Goal: Task Accomplishment & Management: Manage account settings

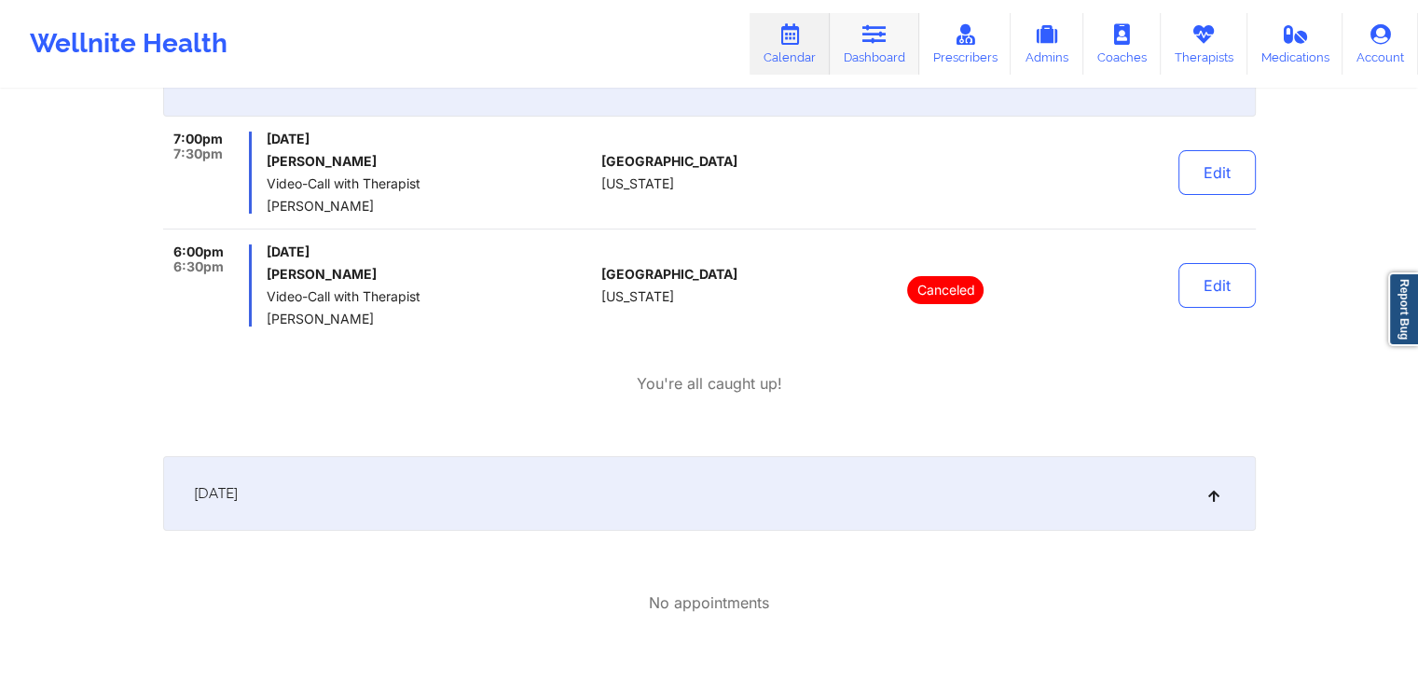
click at [869, 36] on icon at bounding box center [875, 34] width 24 height 21
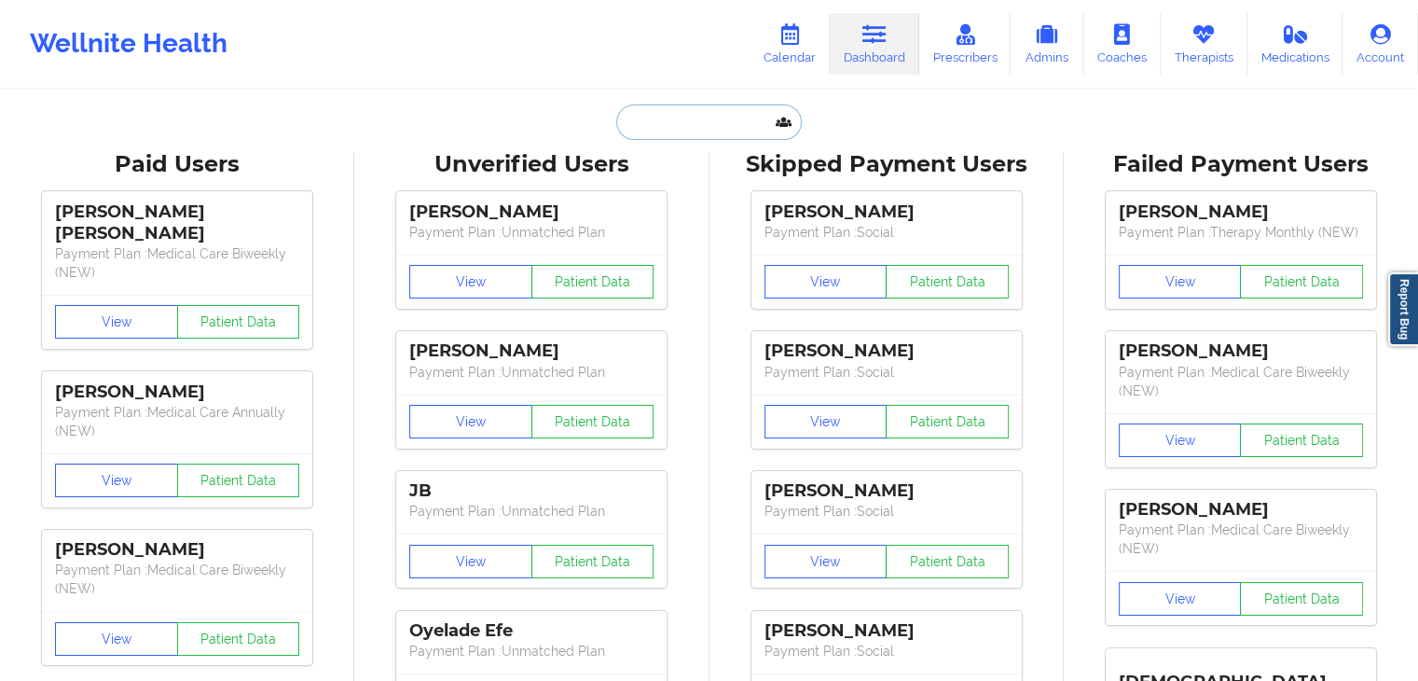
click at [698, 138] on input "text" at bounding box center [708, 121] width 185 height 35
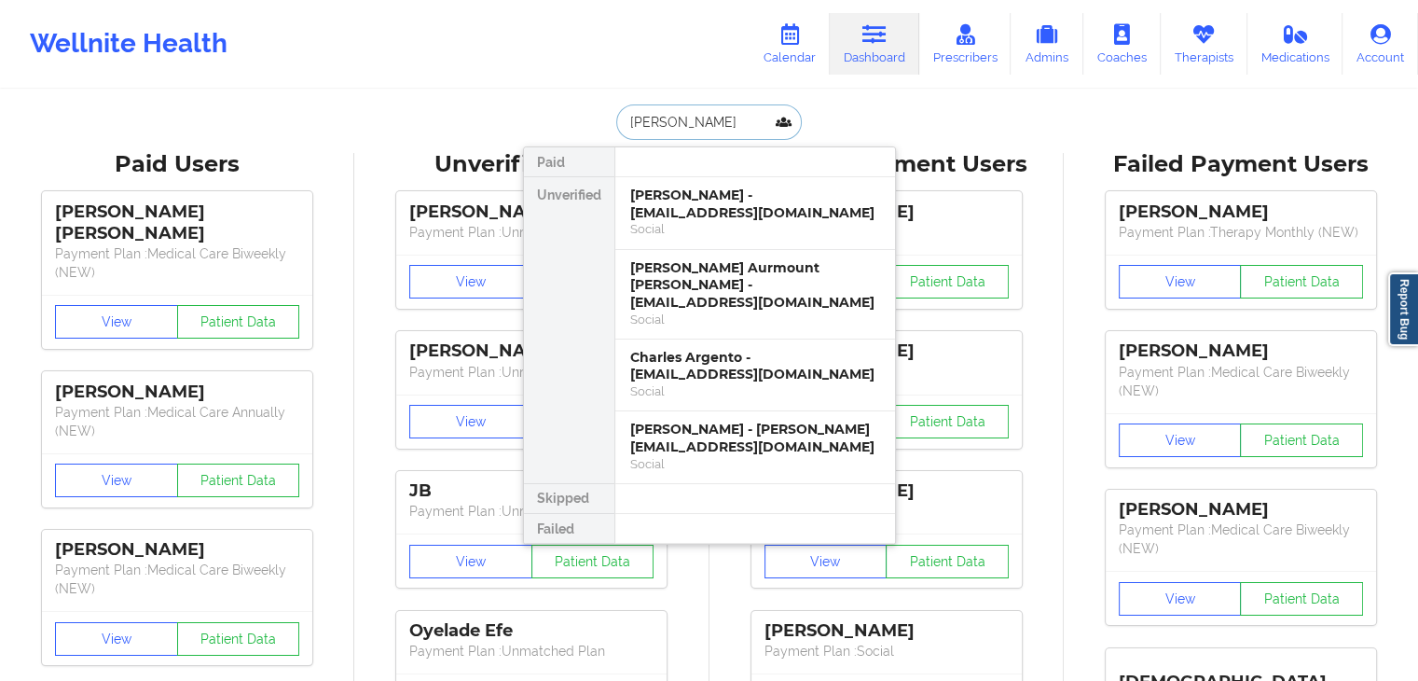
type input "[PERSON_NAME]"
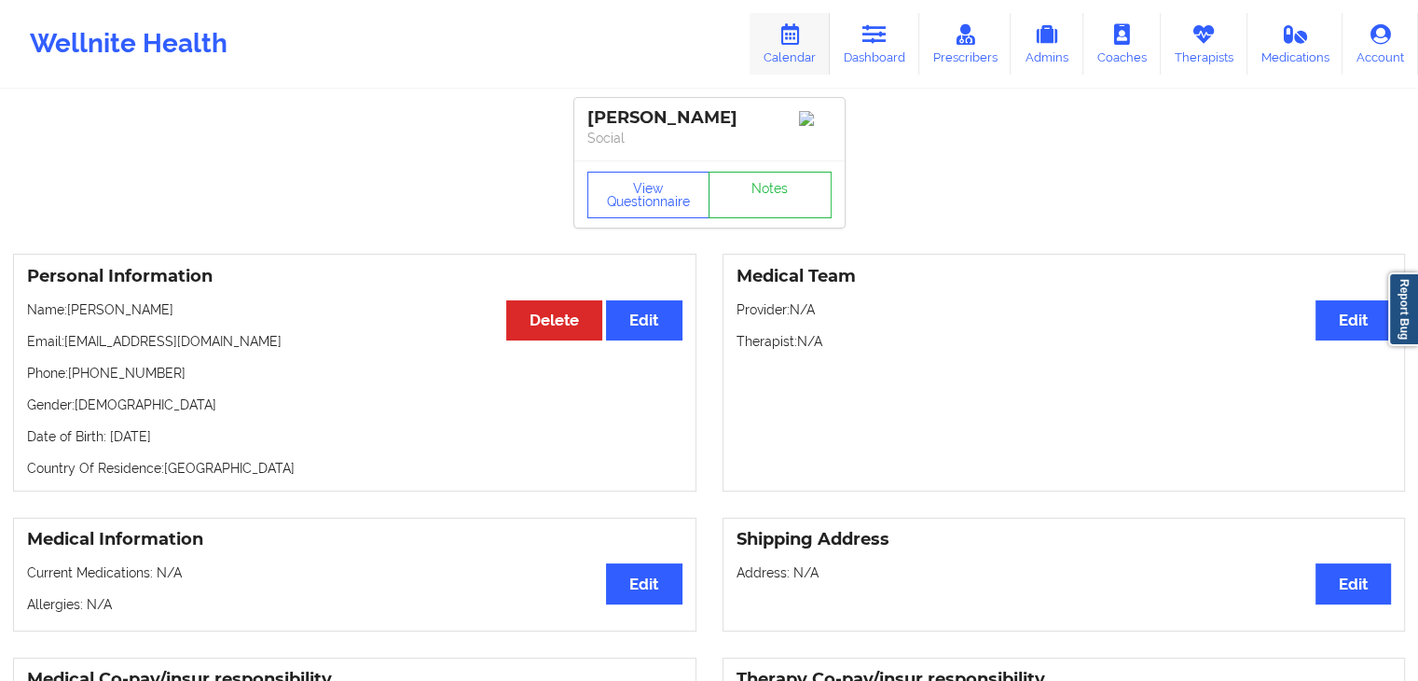
click at [781, 17] on link "Calendar" at bounding box center [790, 44] width 80 height 62
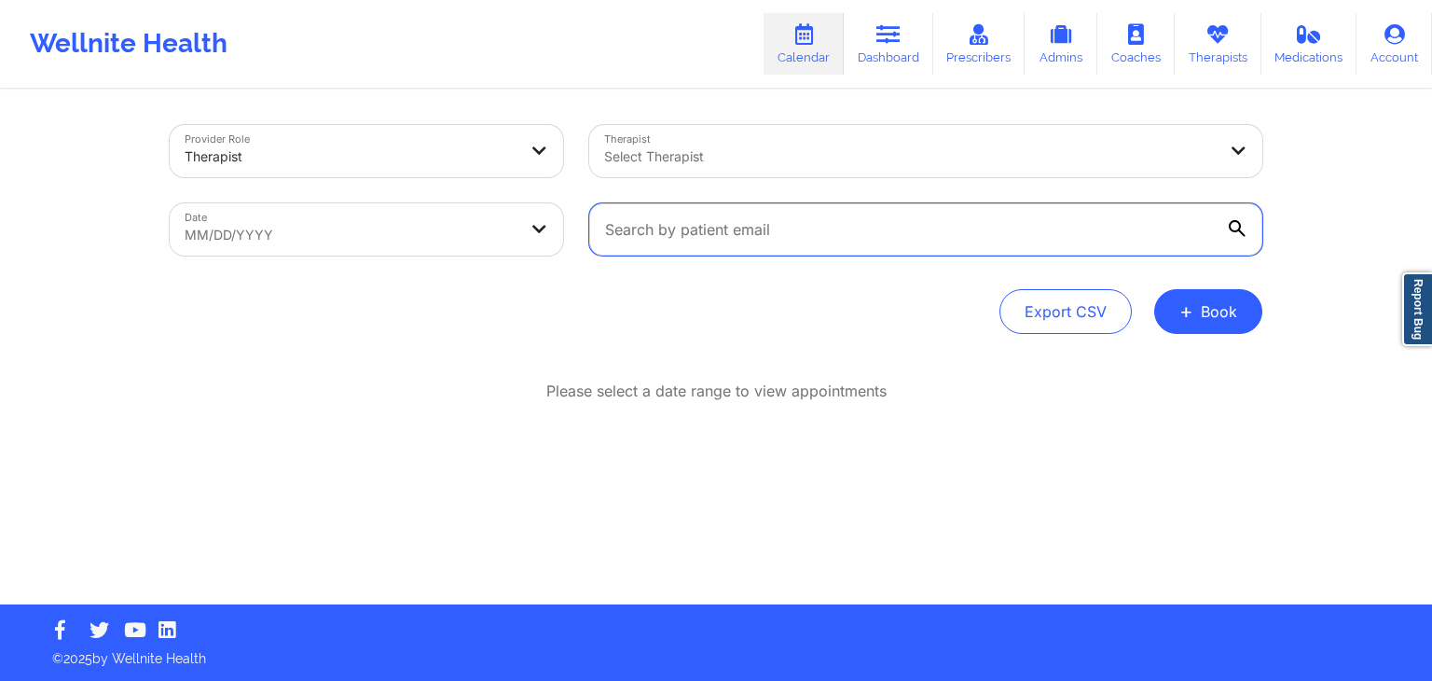
click at [634, 234] on input "text" at bounding box center [925, 229] width 673 height 52
paste input "[EMAIL_ADDRESS][DOMAIN_NAME]"
type input "[EMAIL_ADDRESS][DOMAIN_NAME]"
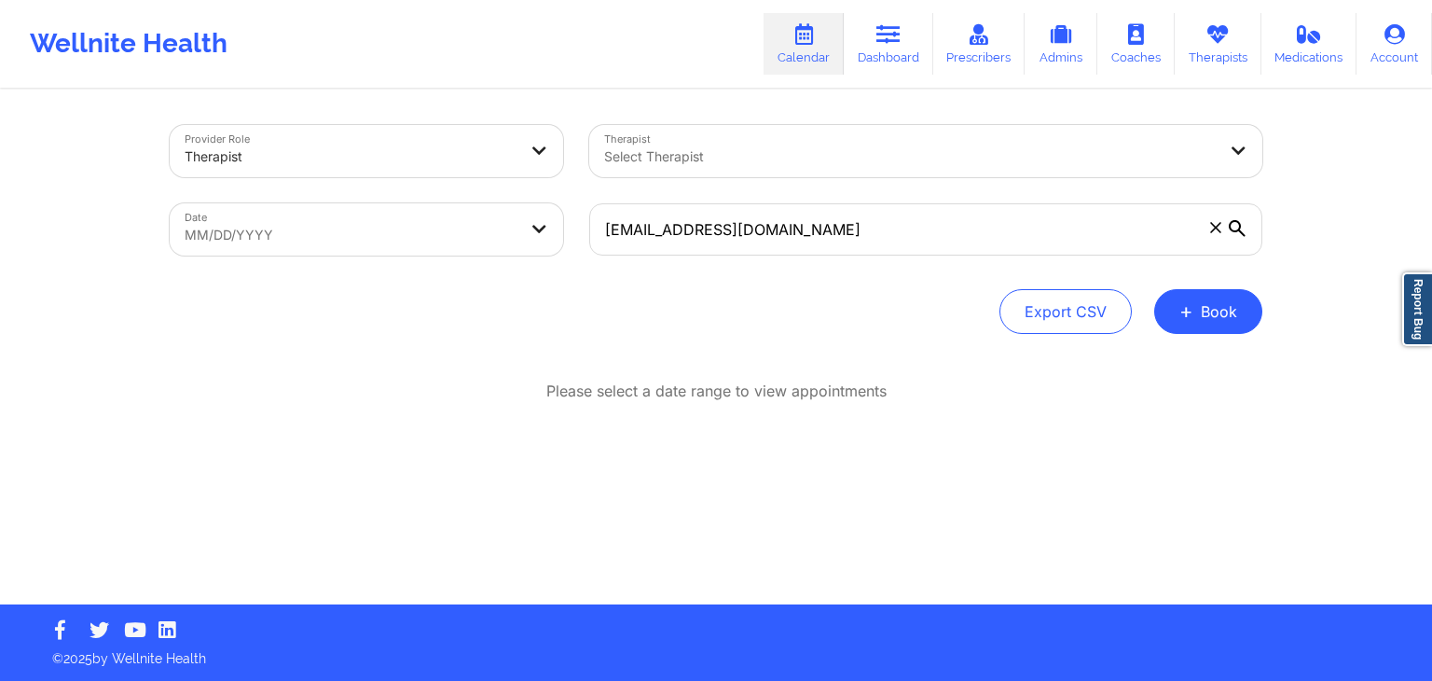
select select "2025-8"
select select "2025-9"
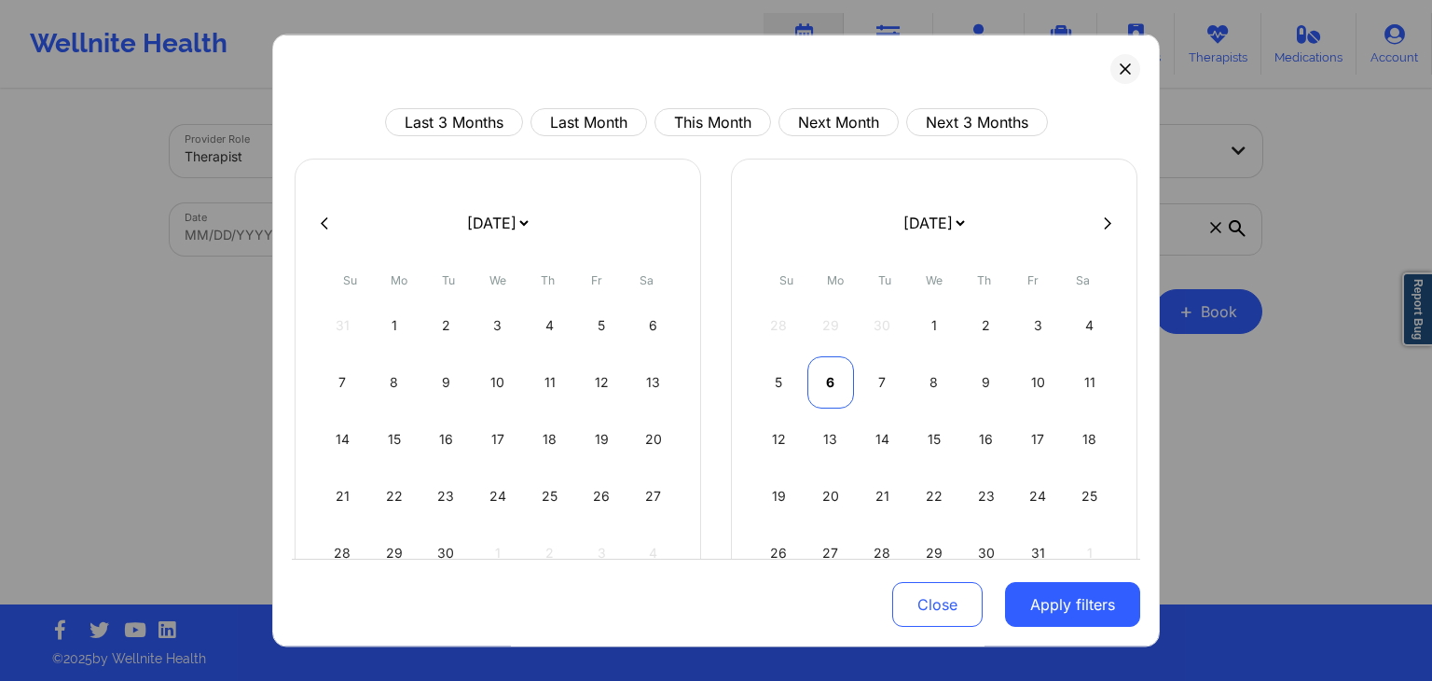
click at [825, 385] on div "6" at bounding box center [832, 382] width 48 height 52
select select "2025-9"
select select "2025-10"
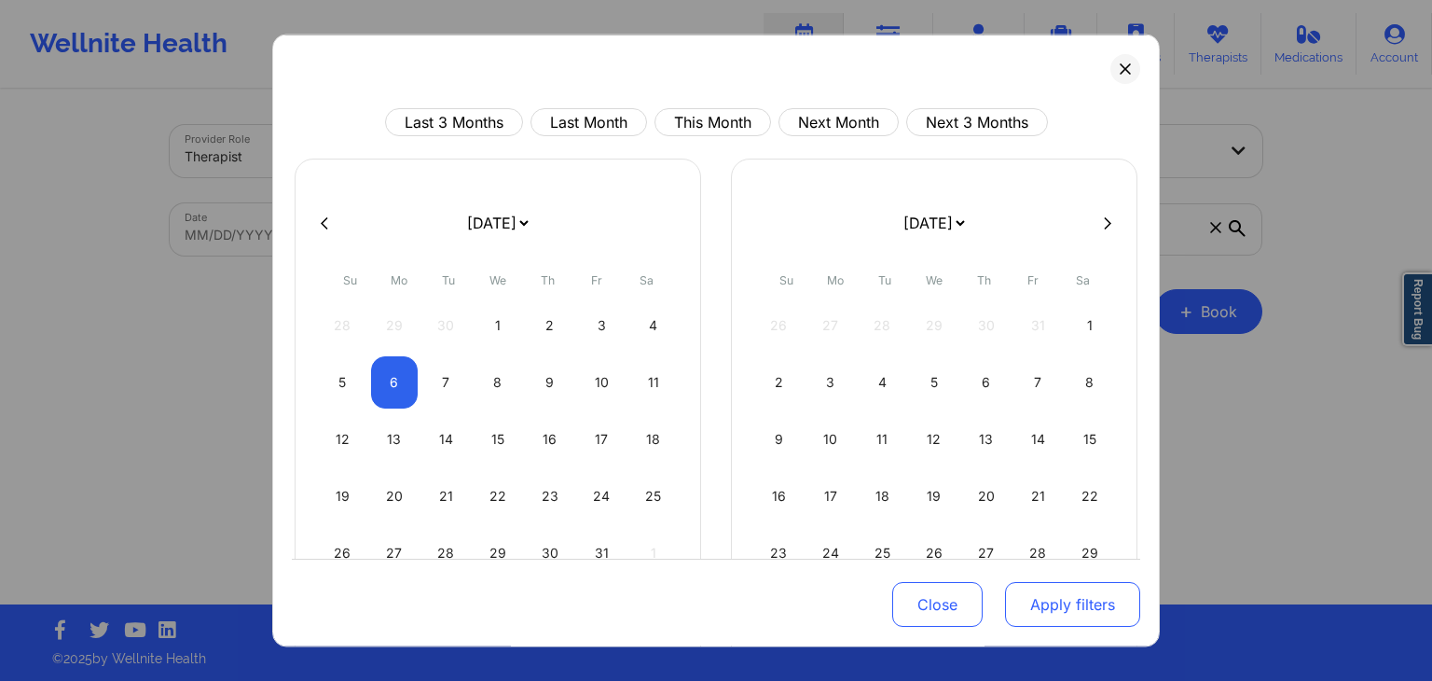
select select "2025-9"
select select "2025-10"
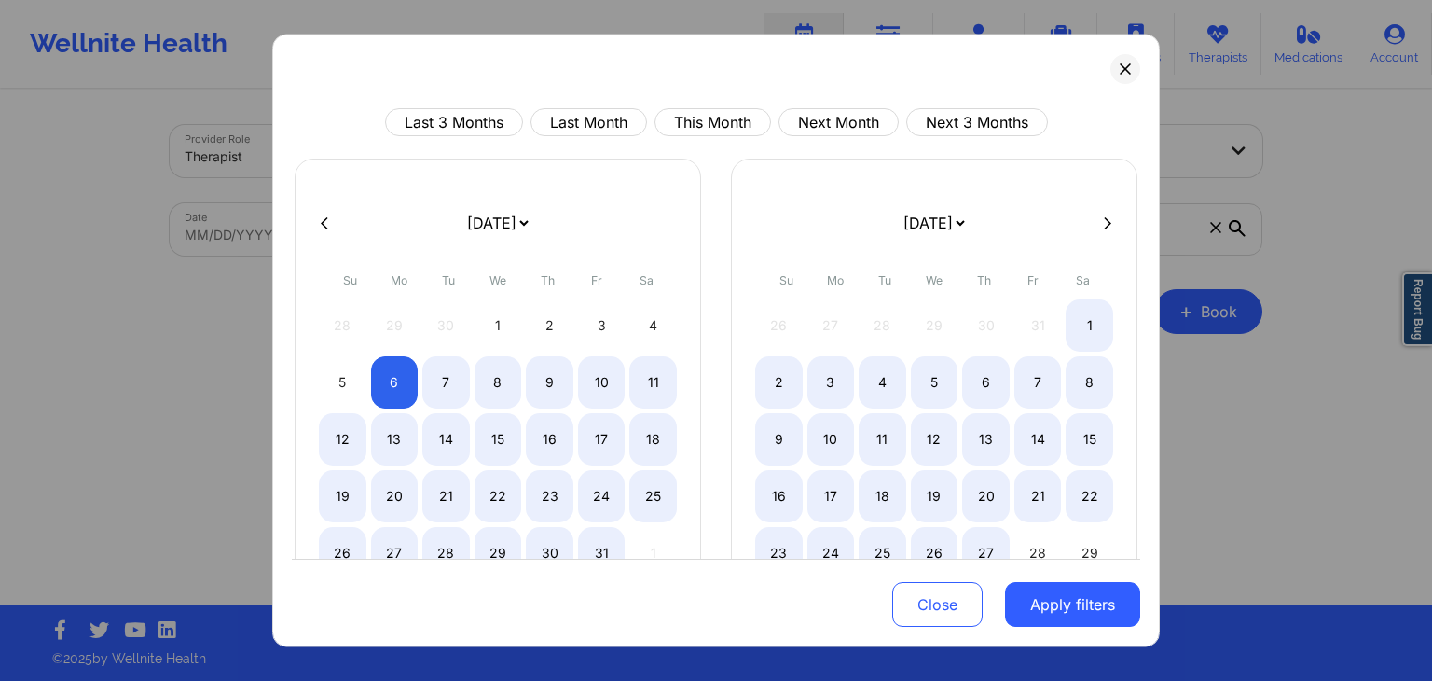
select select "2025-9"
select select "2025-10"
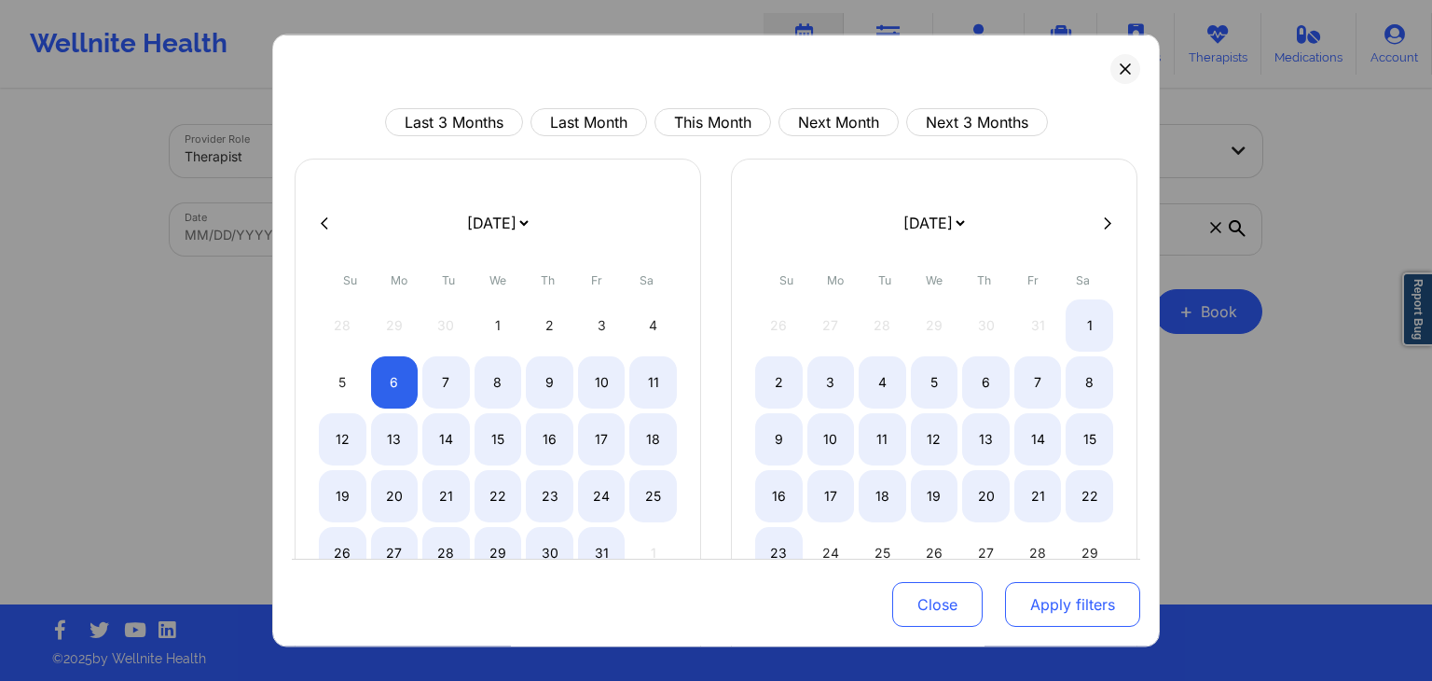
select select "2025-9"
select select "2025-10"
select select "2025-9"
select select "2025-10"
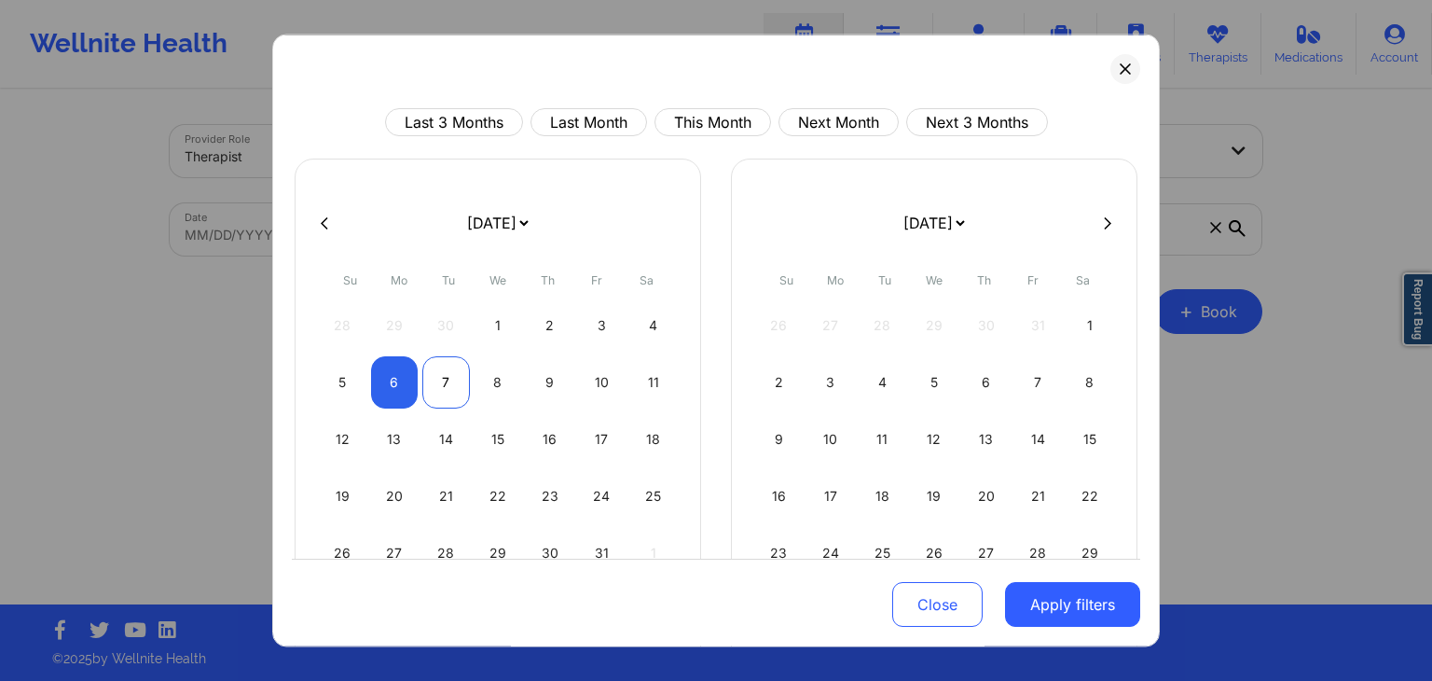
select select "2025-9"
select select "2025-10"
click at [450, 376] on div "7" at bounding box center [446, 382] width 48 height 52
select select "2025-9"
select select "2025-10"
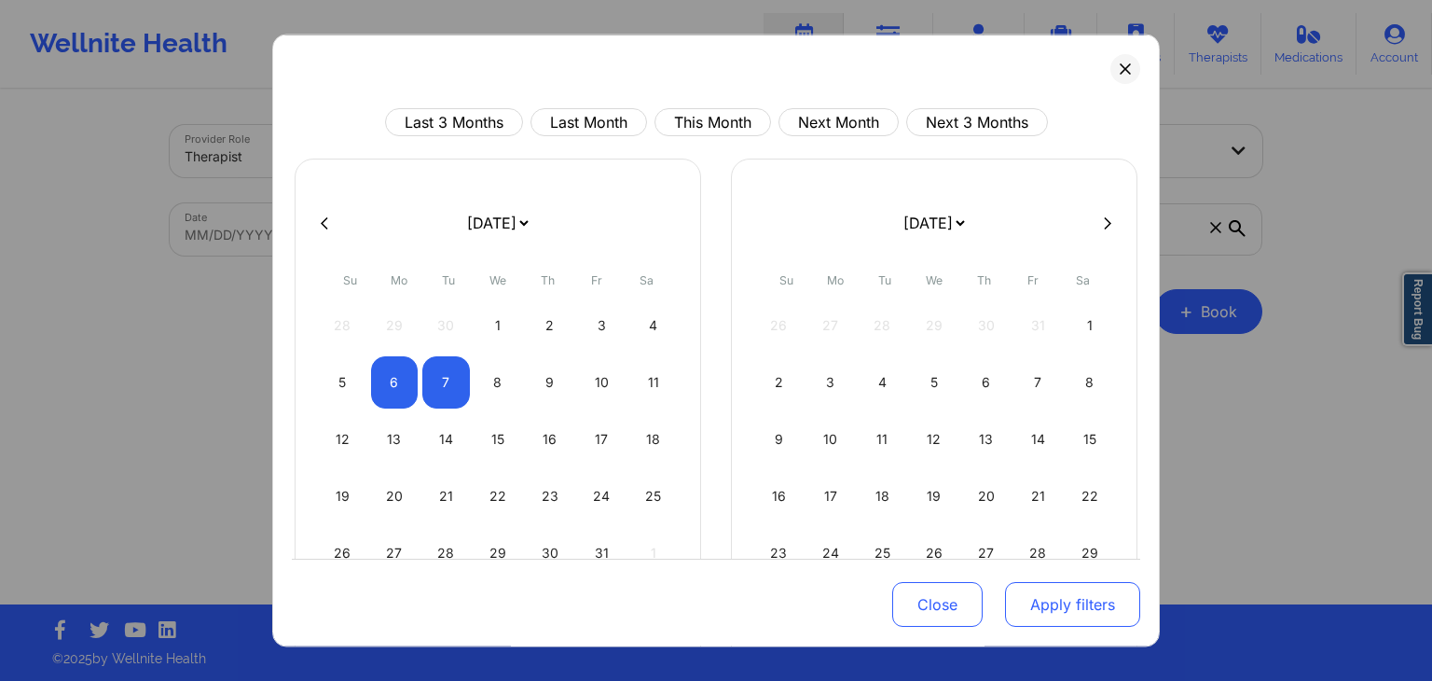
click at [1033, 606] on button "Apply filters" at bounding box center [1072, 605] width 135 height 45
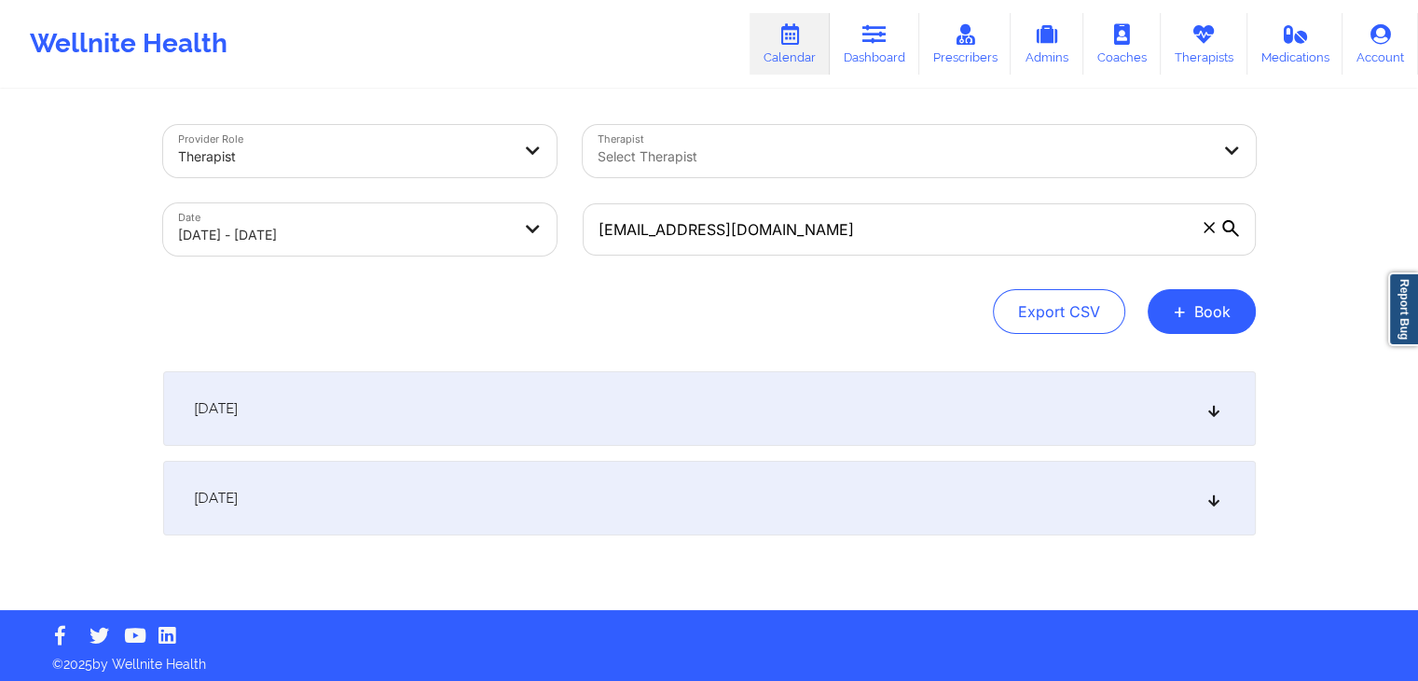
click at [1017, 441] on div "[DATE]" at bounding box center [709, 408] width 1093 height 75
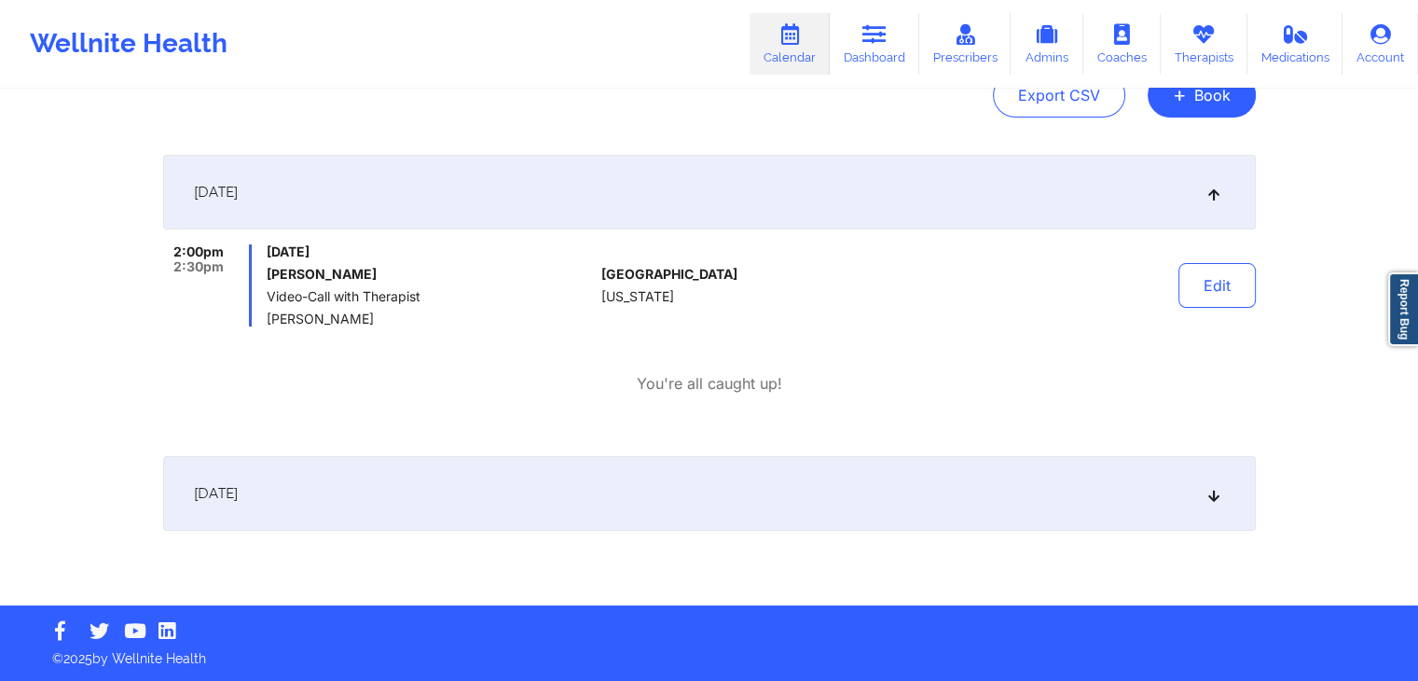
scroll to position [210, 0]
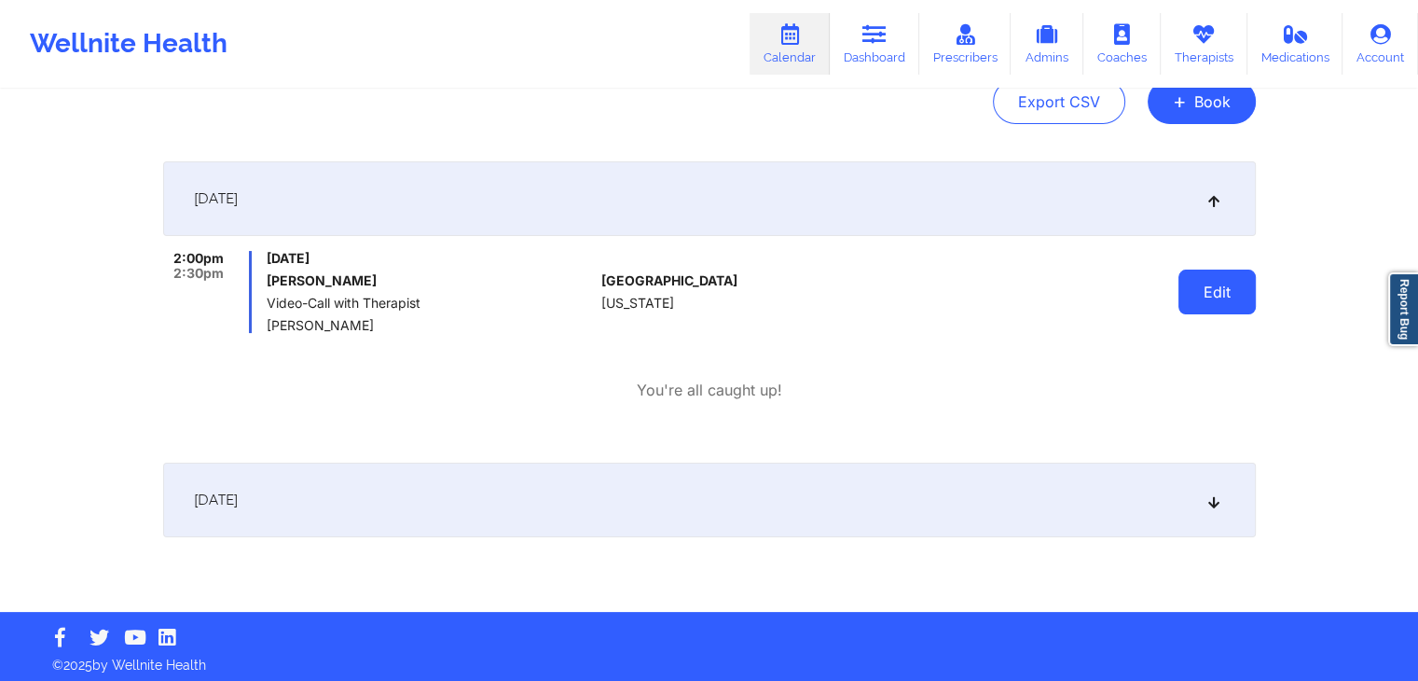
click at [1210, 304] on button "Edit" at bounding box center [1217, 292] width 77 height 45
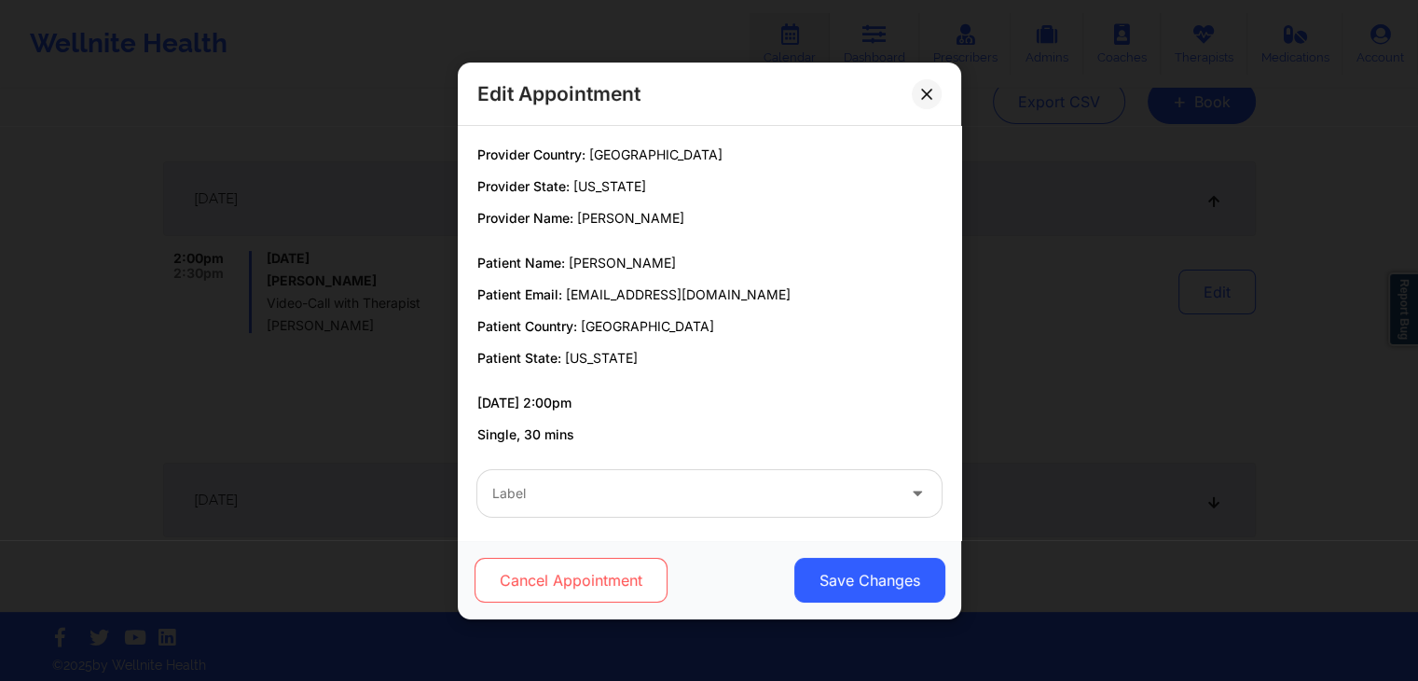
click at [593, 579] on button "Cancel Appointment" at bounding box center [570, 580] width 193 height 45
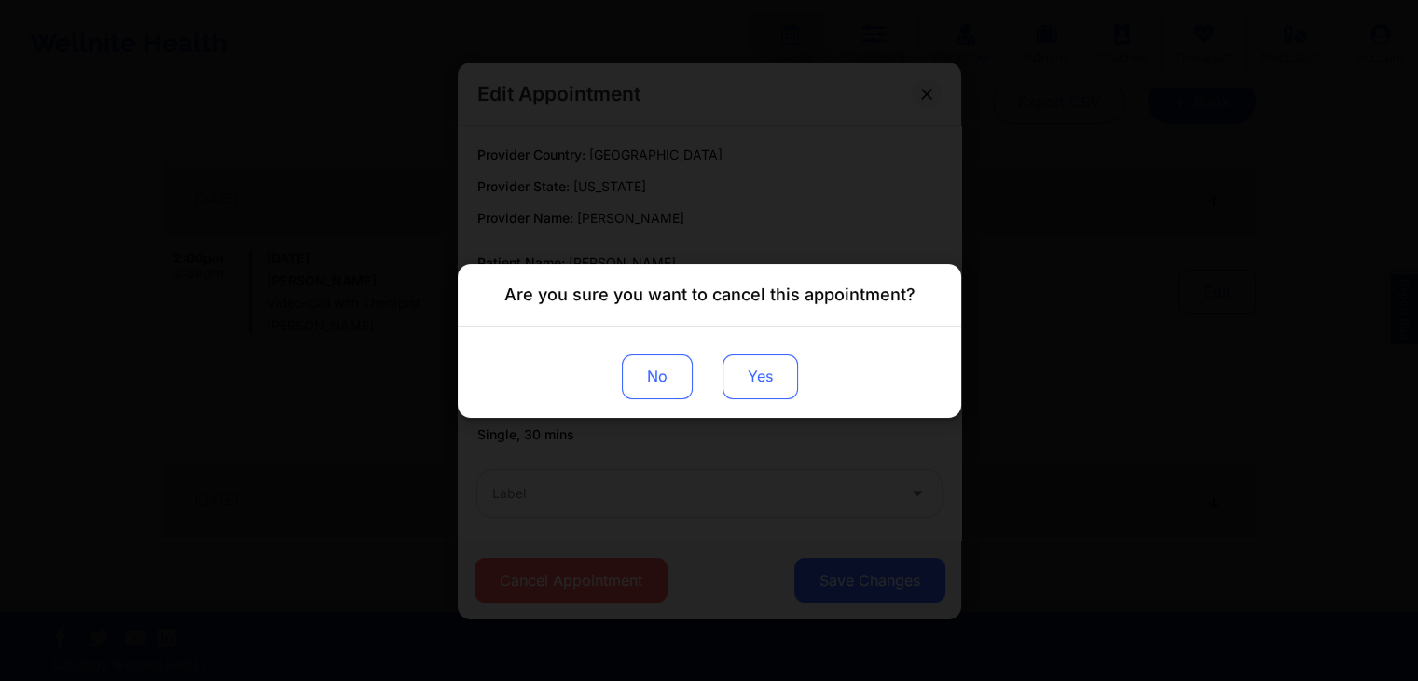
click at [759, 387] on button "Yes" at bounding box center [760, 375] width 76 height 45
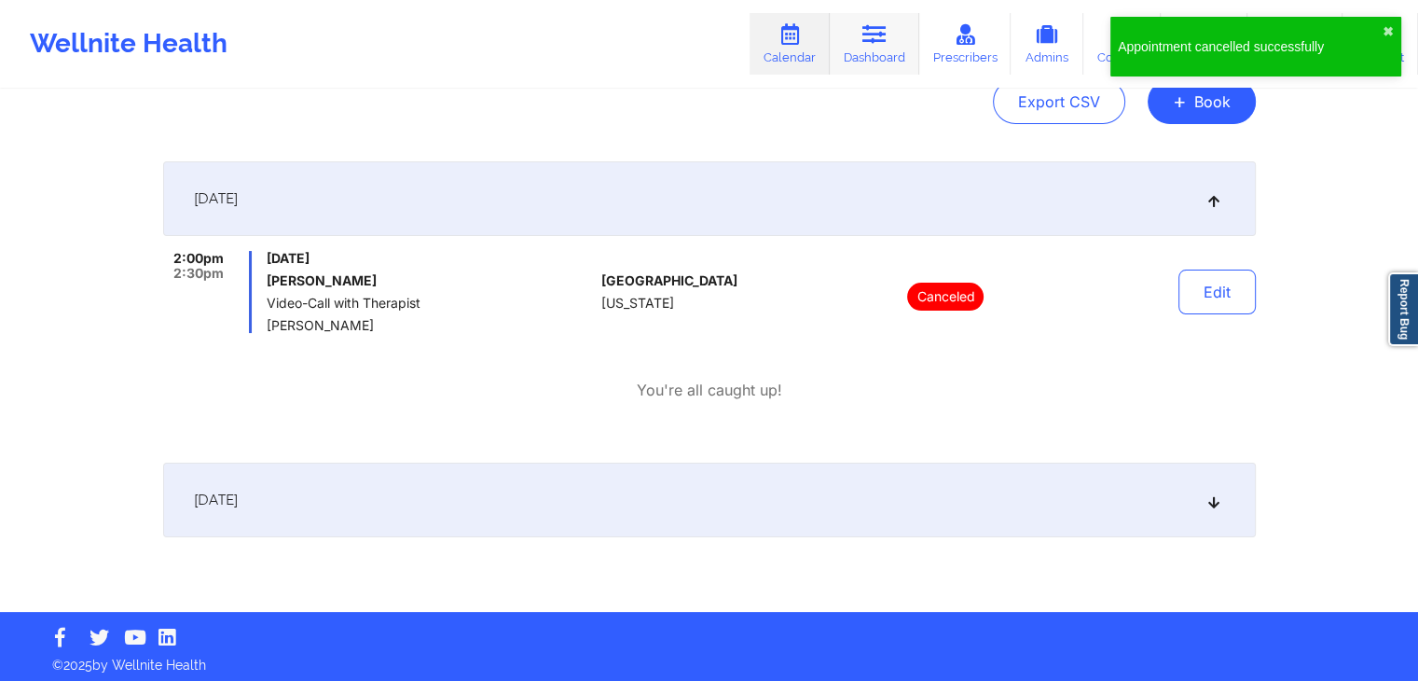
drag, startPoint x: 907, startPoint y: 8, endPoint x: 894, endPoint y: 14, distance: 14.2
click at [894, 14] on div "Wellnite Health Calendar Dashboard Prescribers Admins Coaches Therapists Medica…" at bounding box center [709, 44] width 1418 height 75
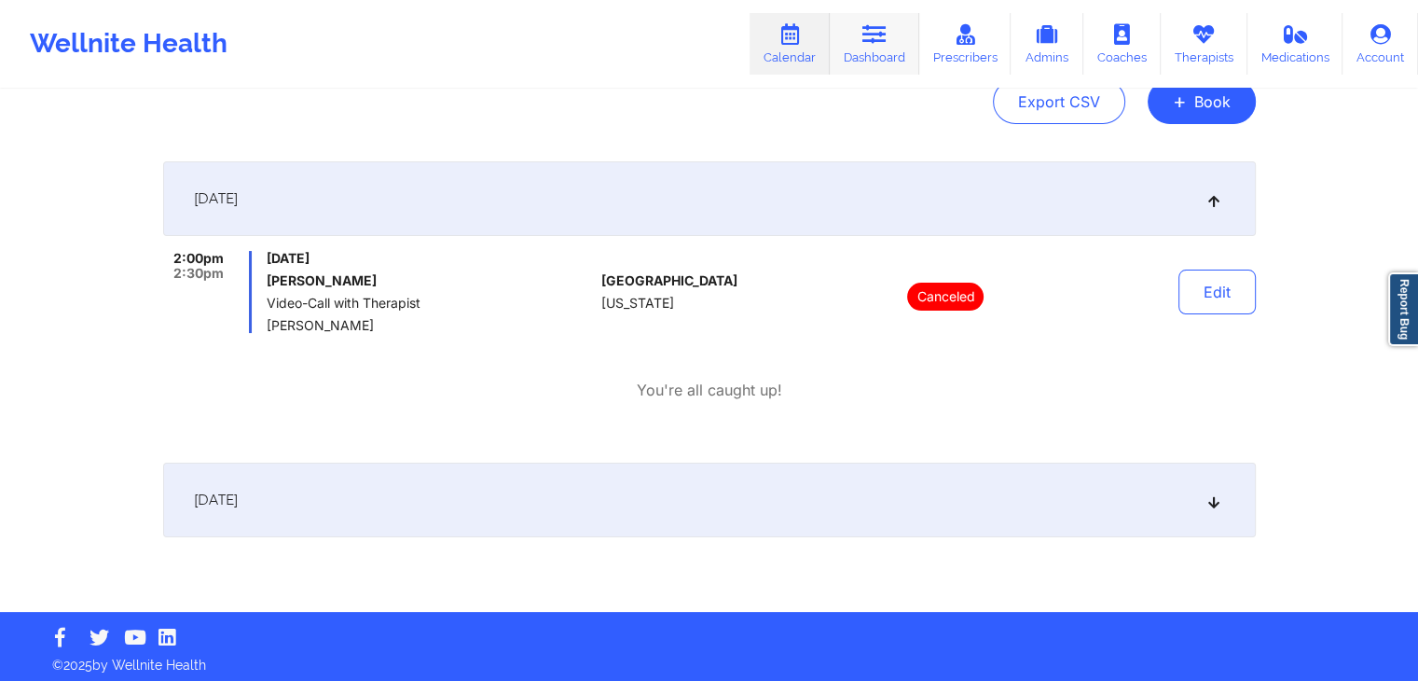
click at [891, 19] on link "Dashboard" at bounding box center [875, 44] width 90 height 62
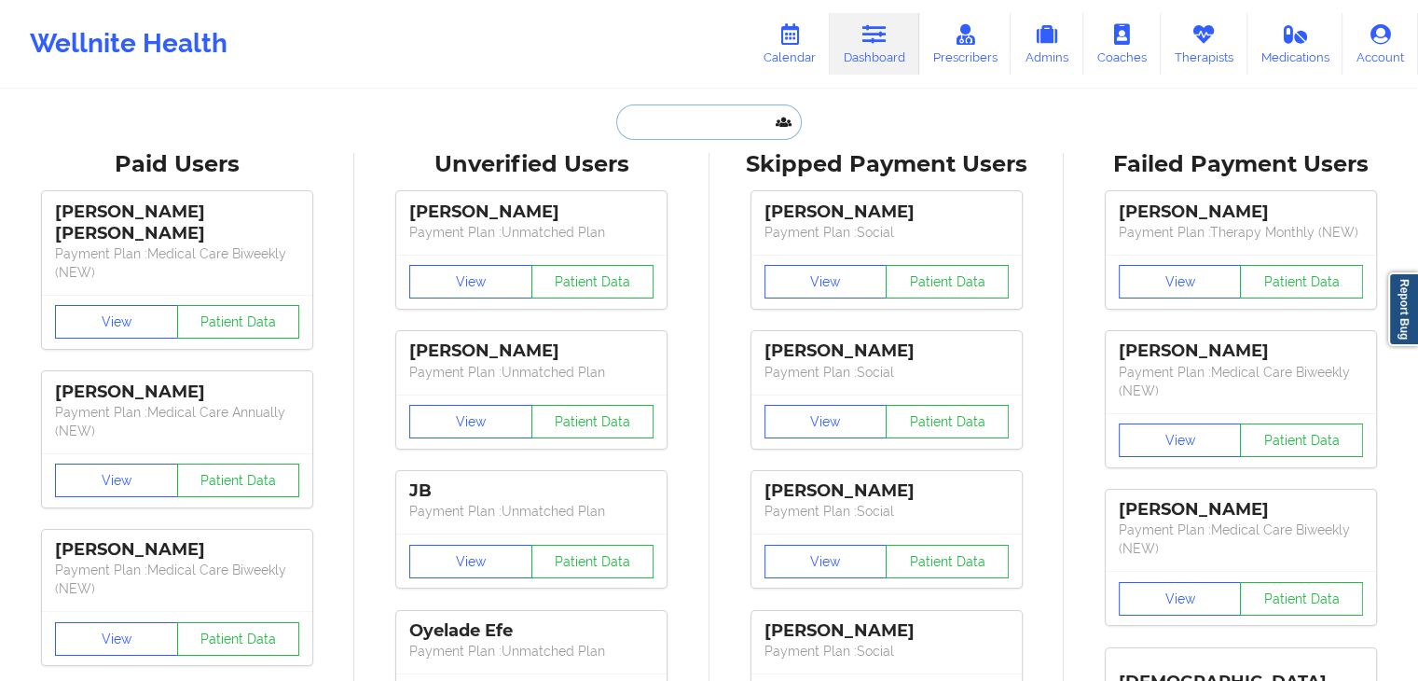
click at [623, 134] on input "text" at bounding box center [708, 121] width 185 height 35
paste input "[EMAIL_ADDRESS][DOMAIN_NAME]"
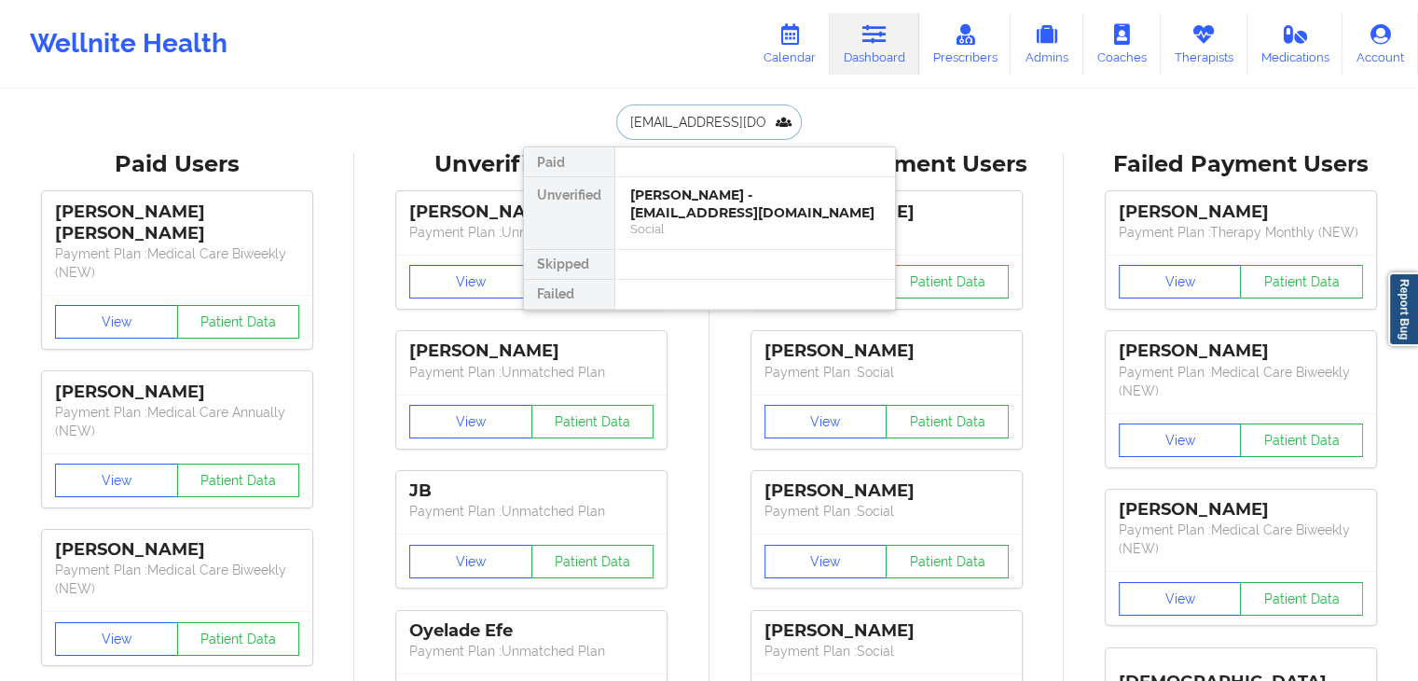
type input "[EMAIL_ADDRESS][DOMAIN_NAME]"
click at [664, 201] on div "[PERSON_NAME] - [EMAIL_ADDRESS][DOMAIN_NAME]" at bounding box center [755, 204] width 250 height 35
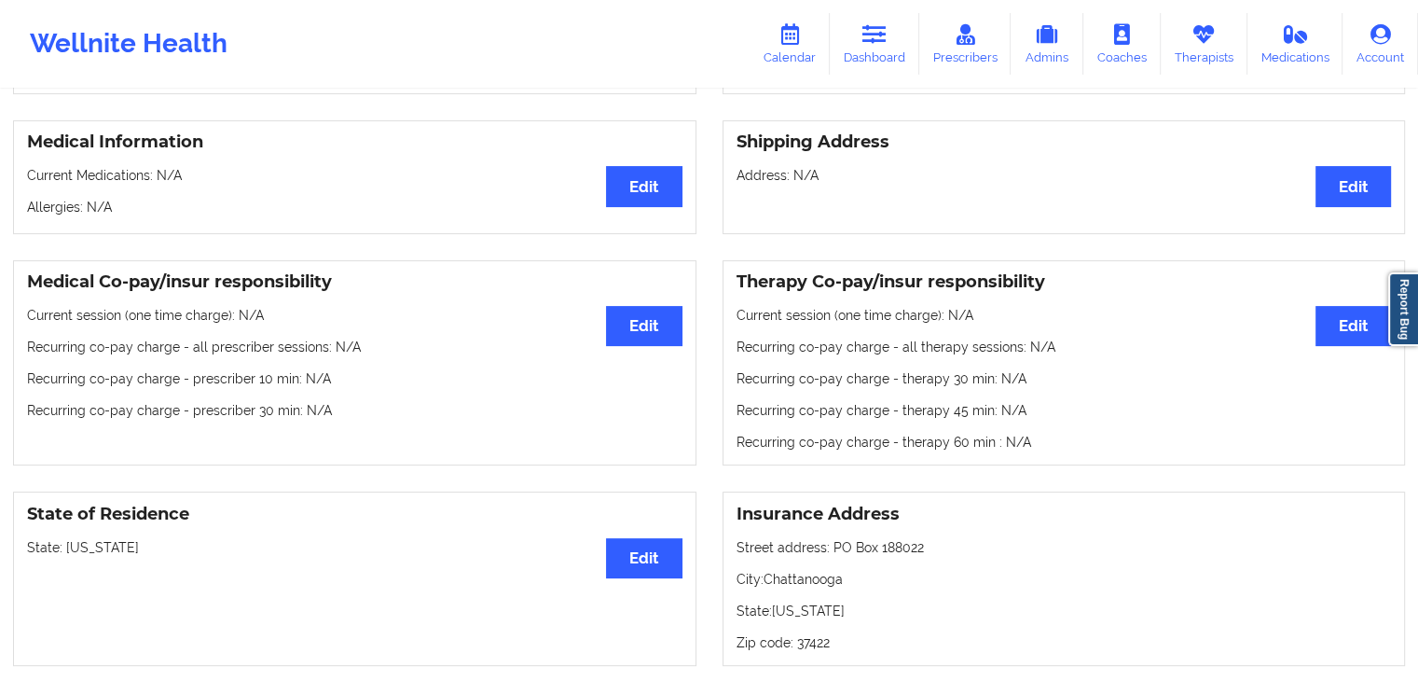
scroll to position [380, 0]
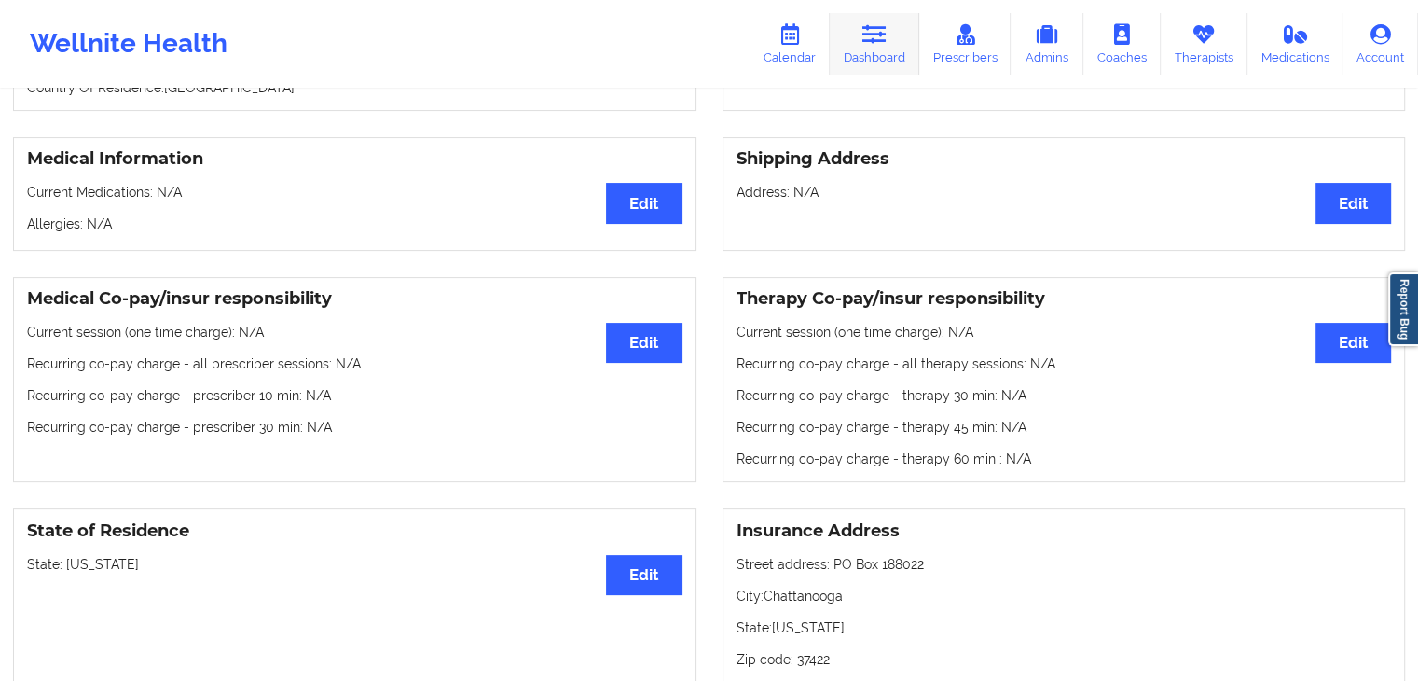
click at [887, 44] on icon at bounding box center [875, 34] width 24 height 21
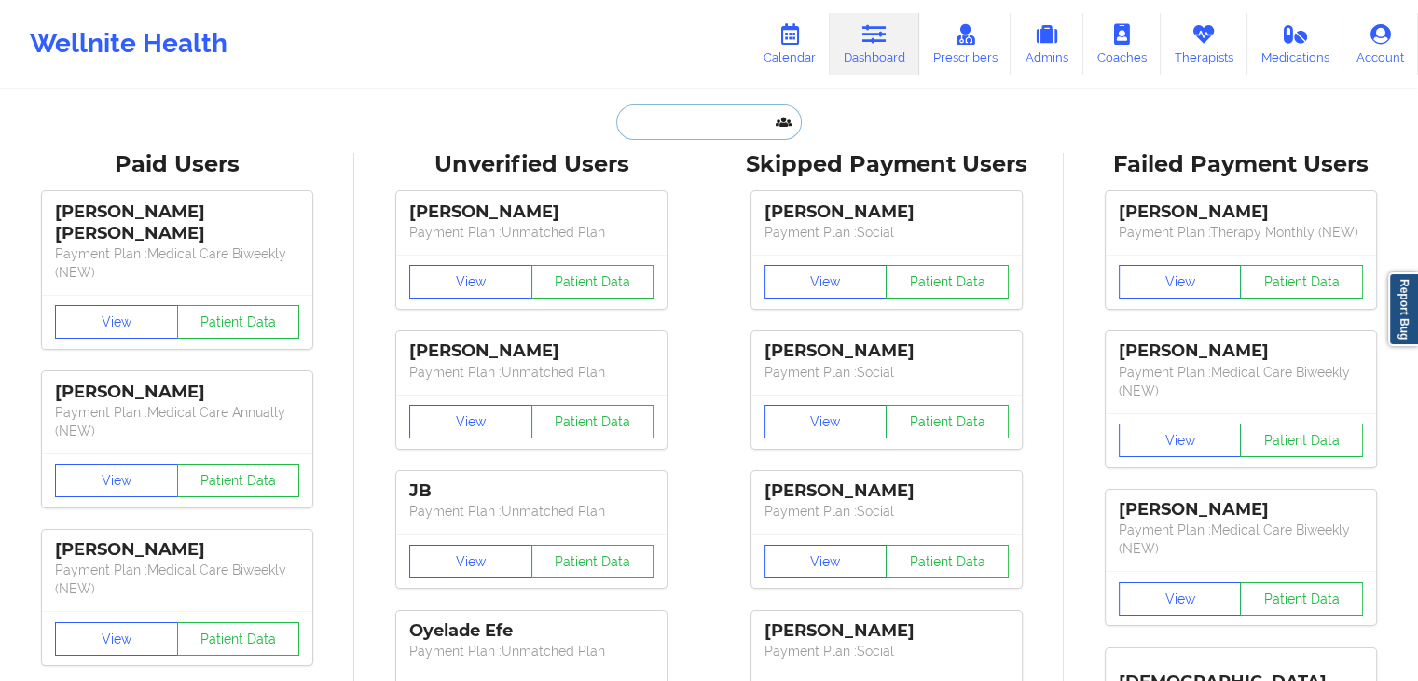
click at [703, 114] on input "text" at bounding box center [708, 121] width 185 height 35
paste input "[EMAIL_ADDRESS][DOMAIN_NAME]"
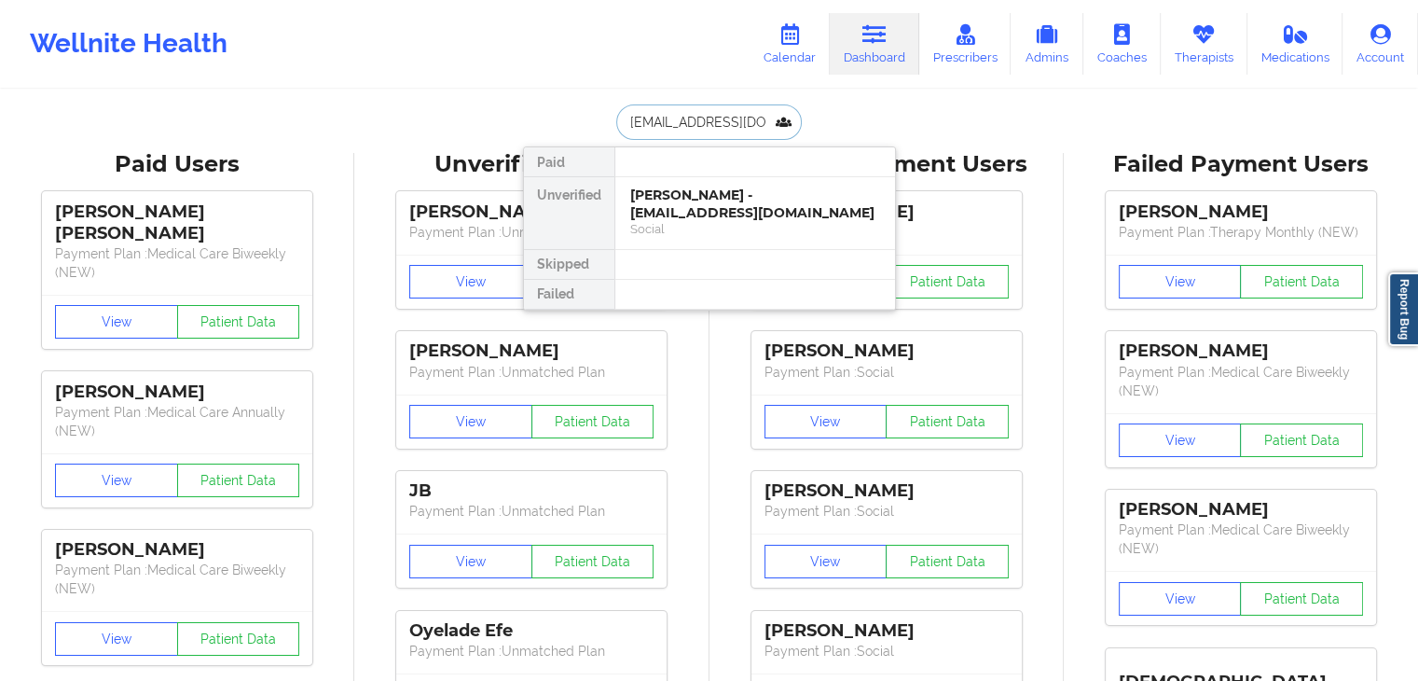
type input "[EMAIL_ADDRESS][DOMAIN_NAME]"
click at [689, 182] on div "[PERSON_NAME] - [EMAIL_ADDRESS][DOMAIN_NAME] Social" at bounding box center [755, 213] width 280 height 72
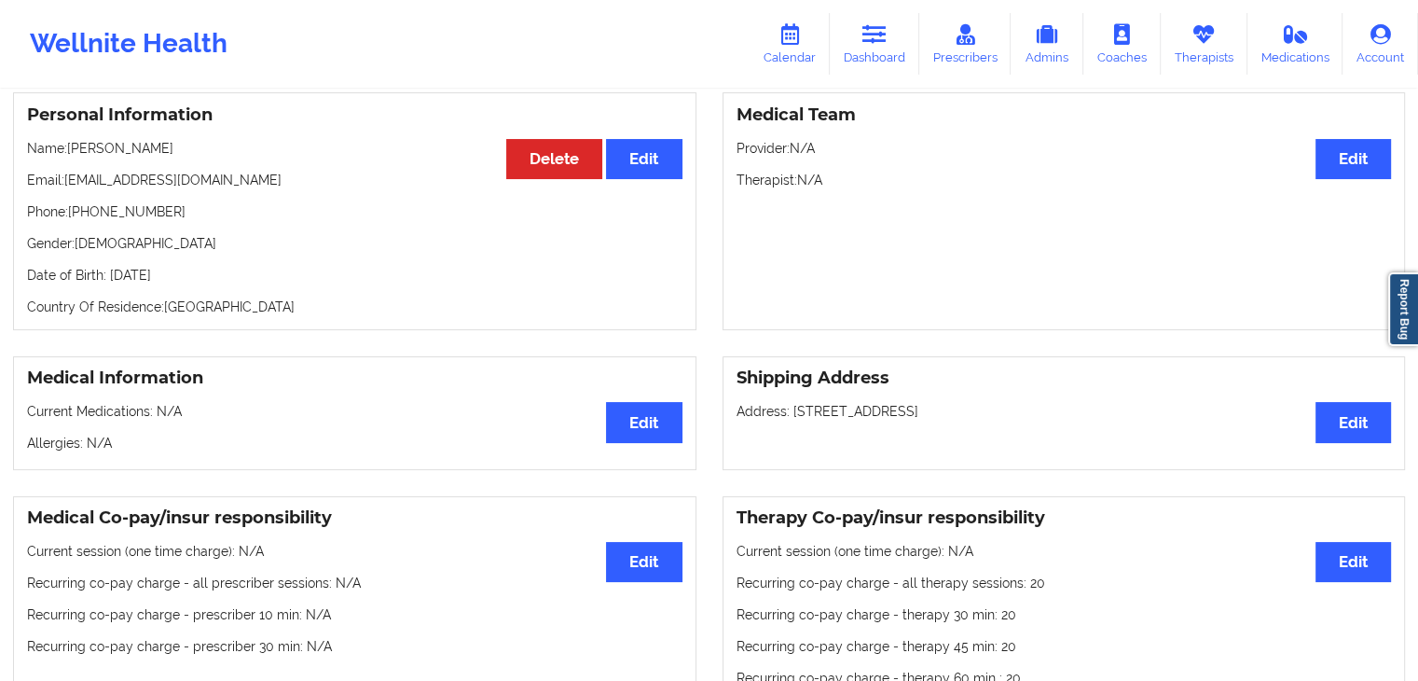
scroll to position [116, 0]
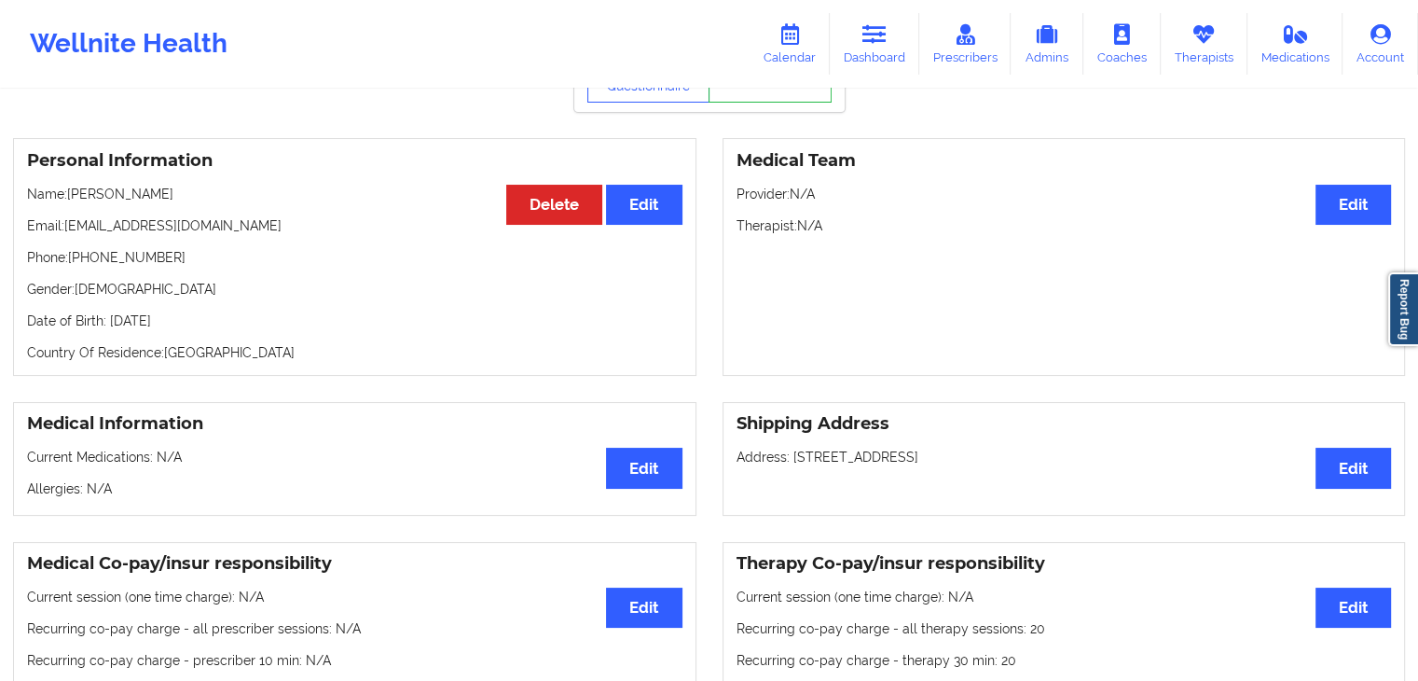
click at [729, 370] on div "Medical Team Edit Provider: N/A Therapist: N/A" at bounding box center [1065, 257] width 684 height 238
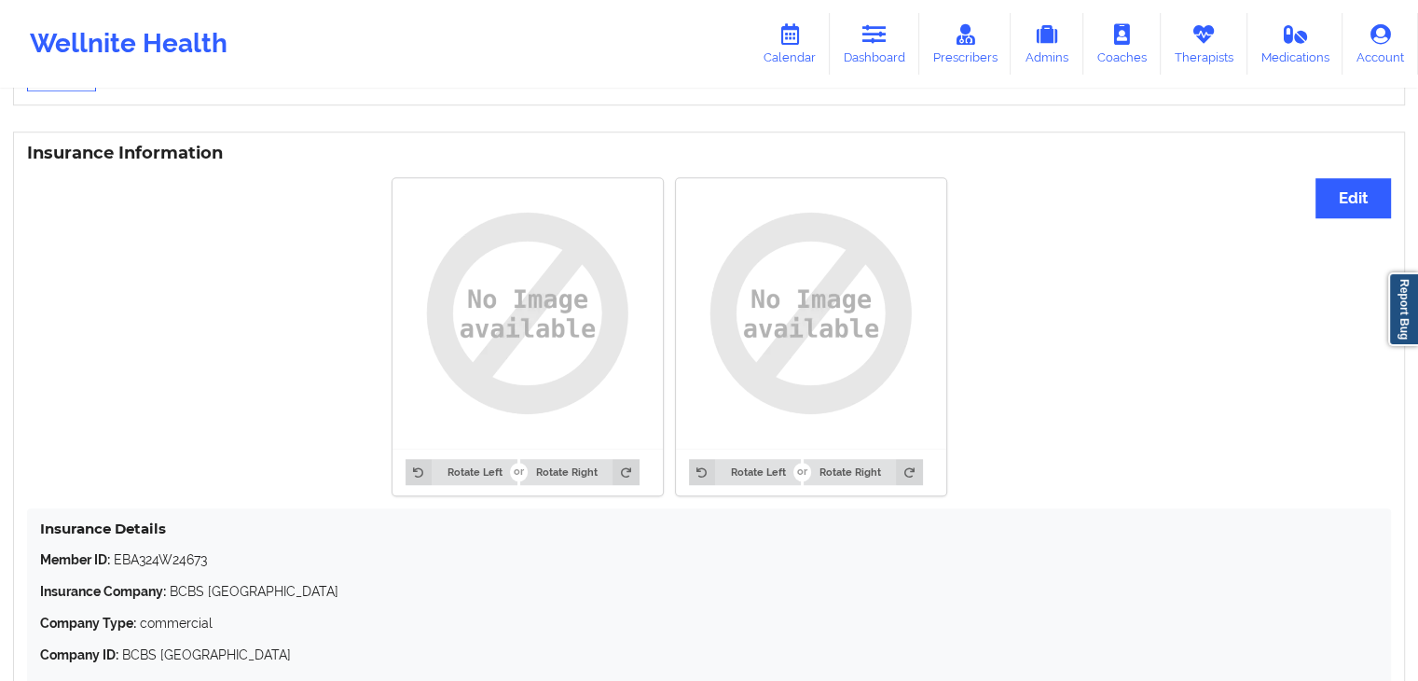
scroll to position [1483, 0]
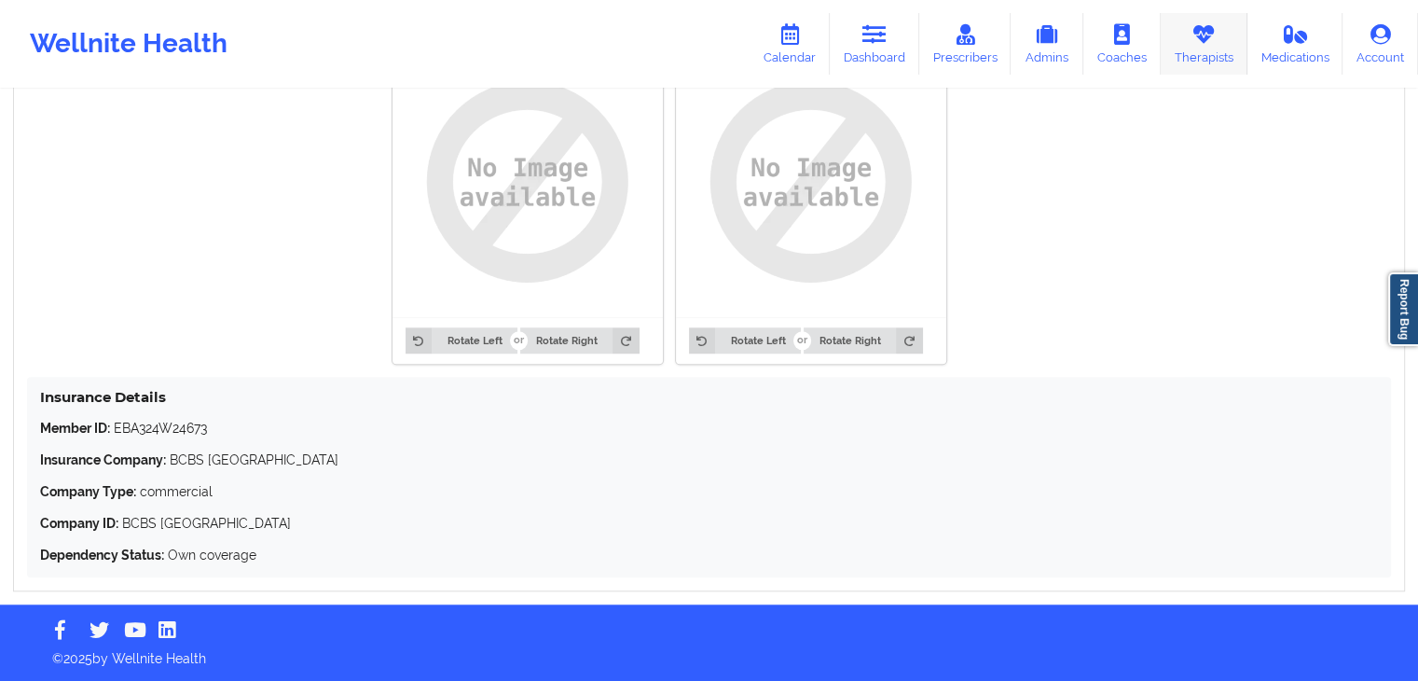
click at [1201, 46] on link "Therapists" at bounding box center [1204, 44] width 87 height 62
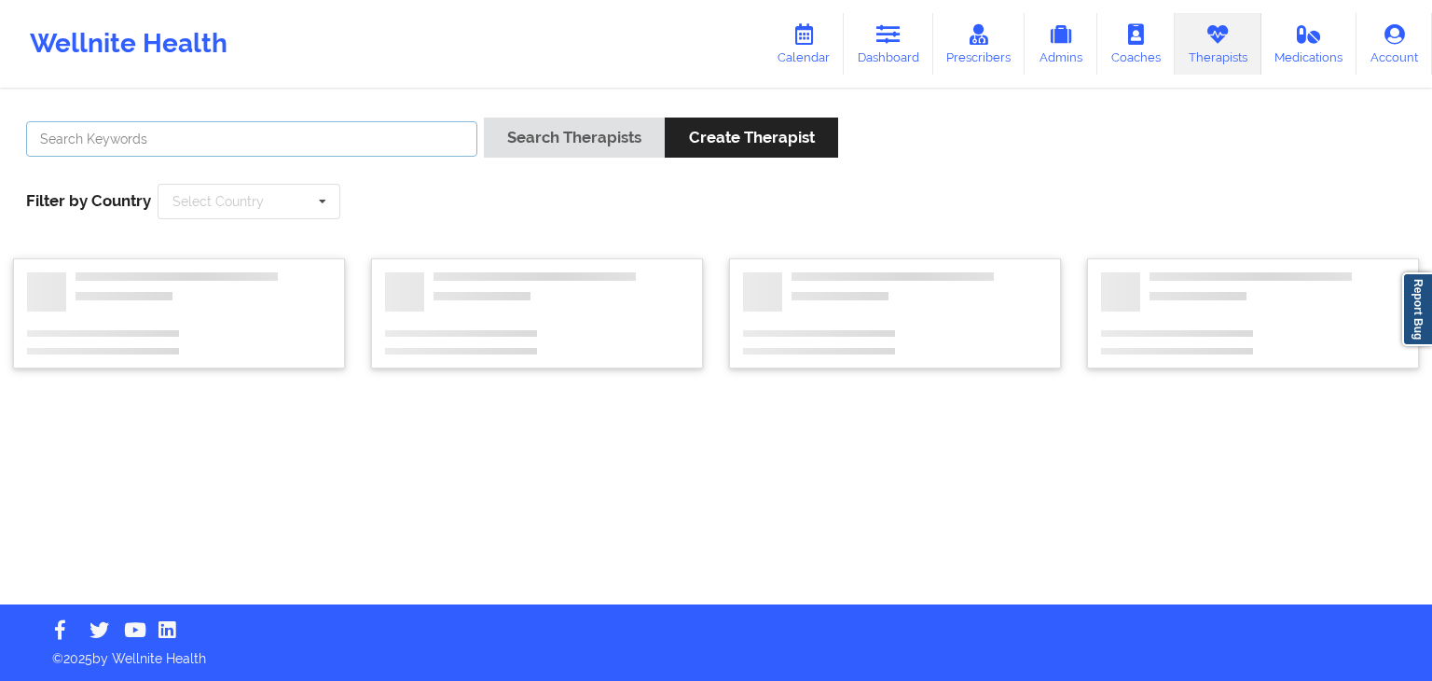
click at [299, 145] on input "text" at bounding box center [251, 138] width 451 height 35
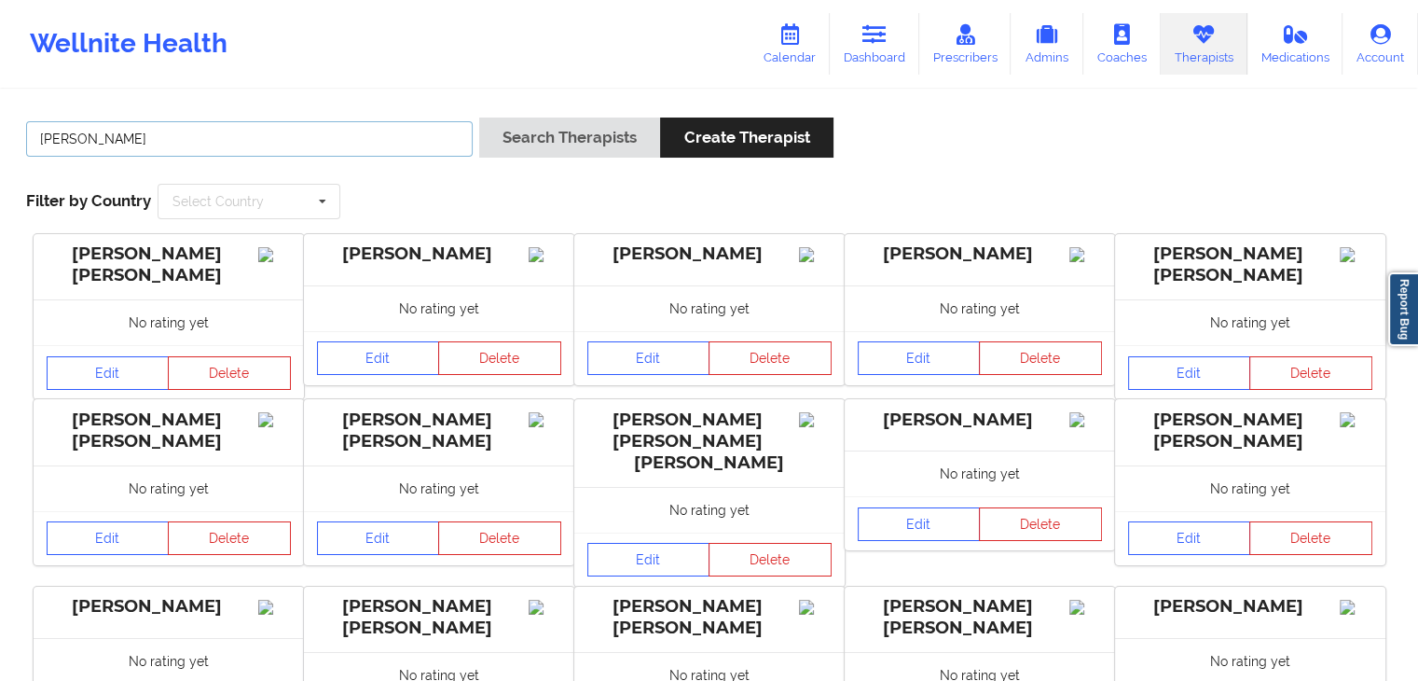
type input "[PERSON_NAME]"
click at [479, 118] on button "Search Therapists" at bounding box center [569, 138] width 181 height 40
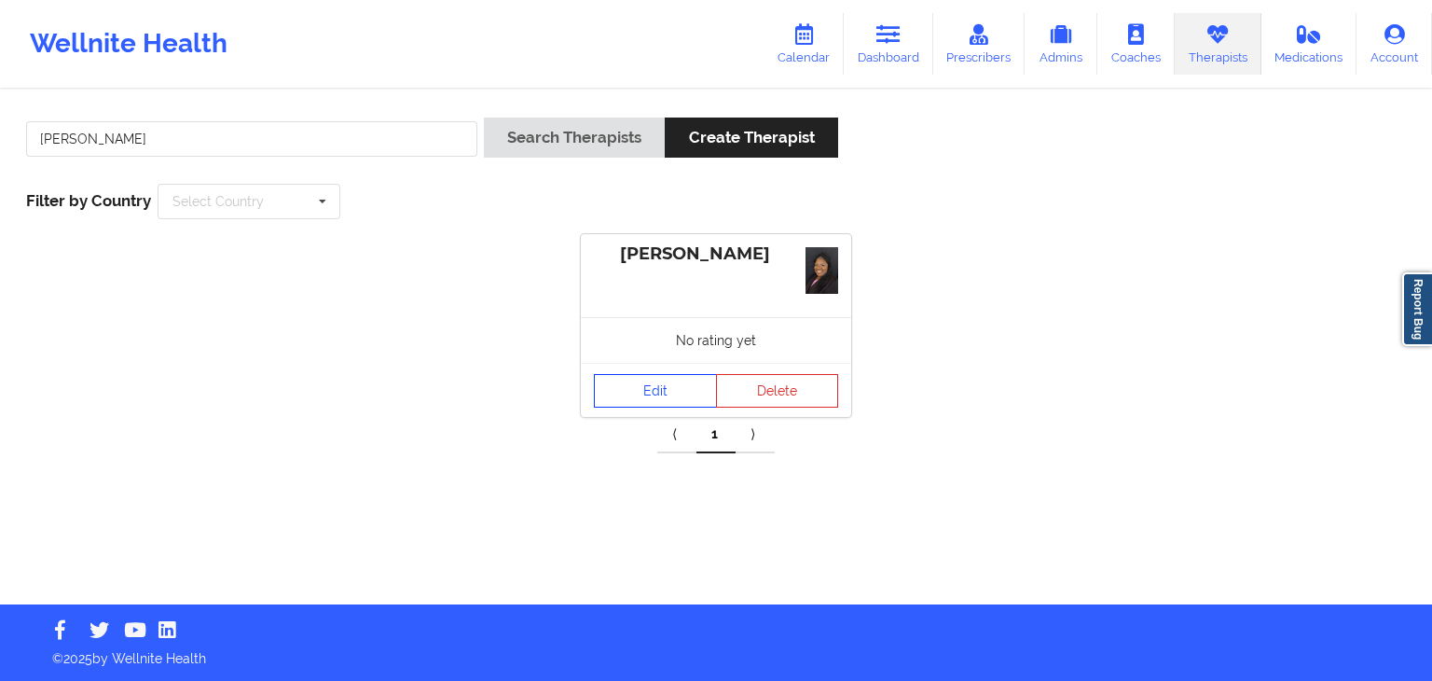
click at [627, 384] on link "Edit" at bounding box center [655, 391] width 123 height 34
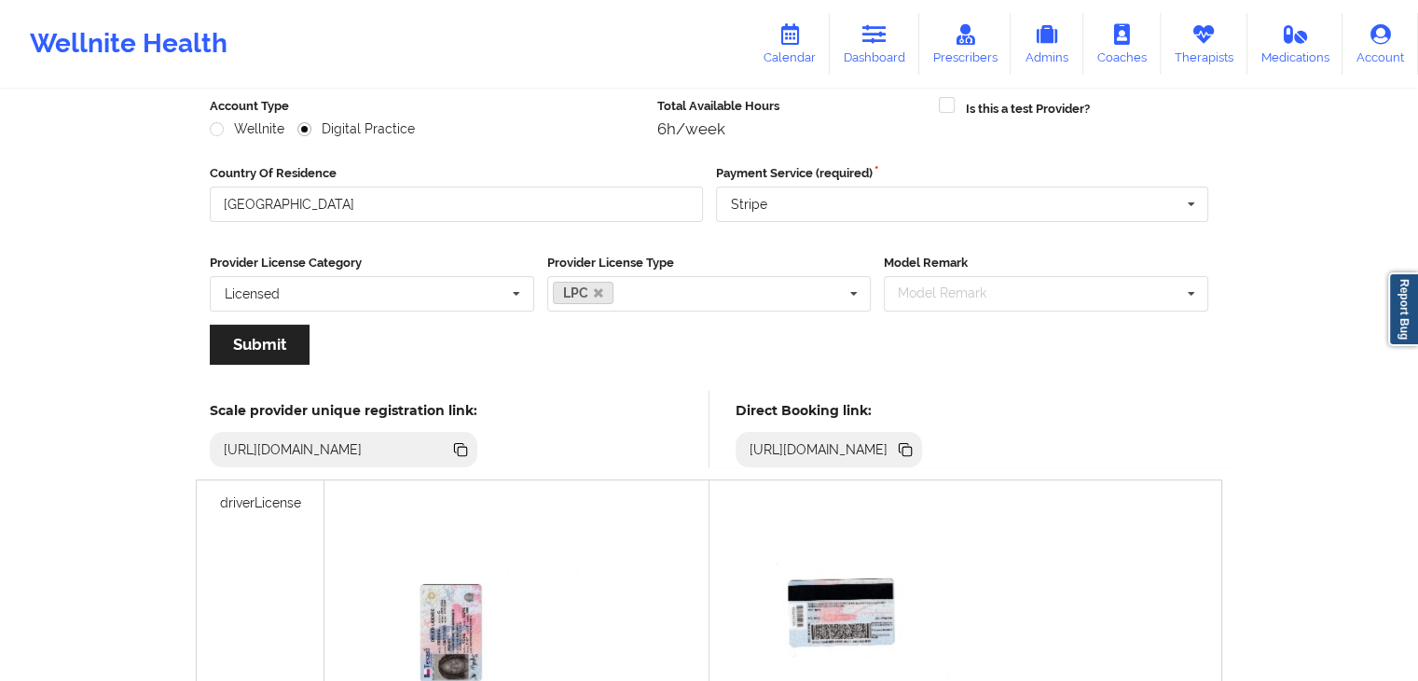
scroll to position [237, 0]
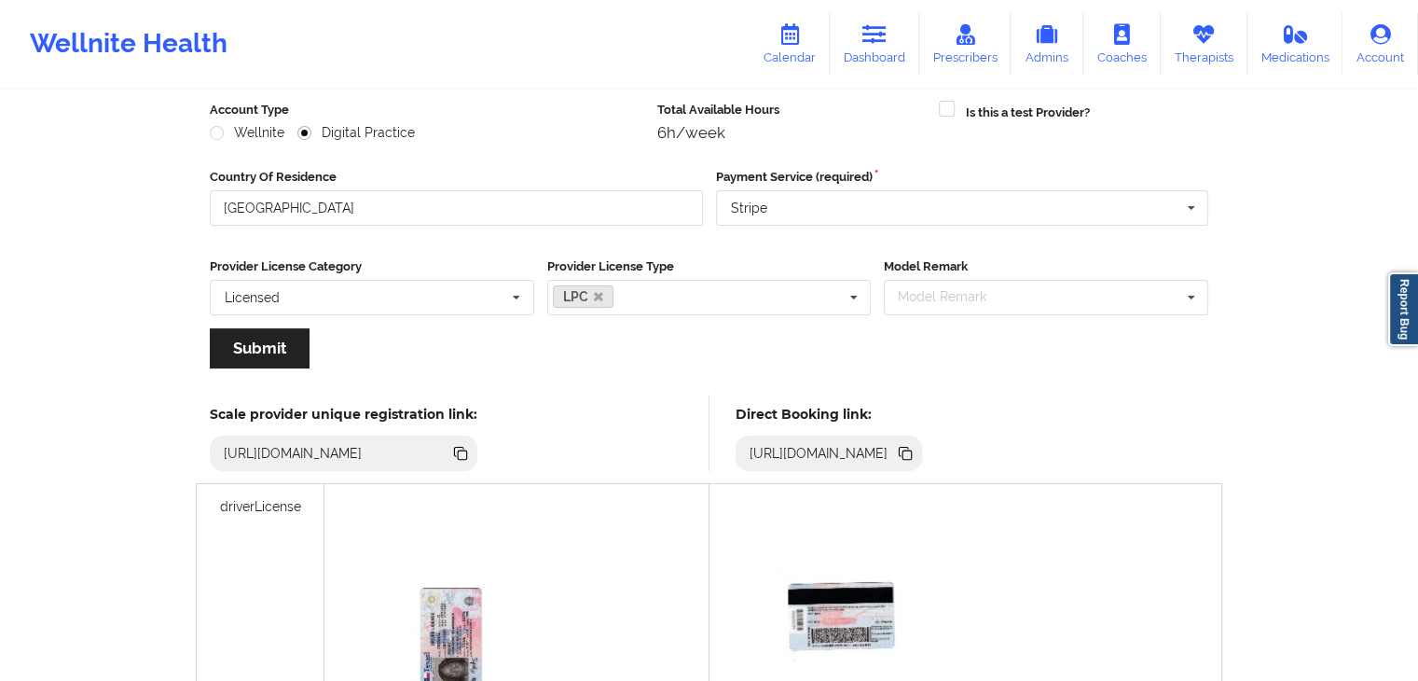
click at [916, 449] on icon at bounding box center [905, 453] width 21 height 21
click at [892, 42] on link "Dashboard" at bounding box center [875, 44] width 90 height 62
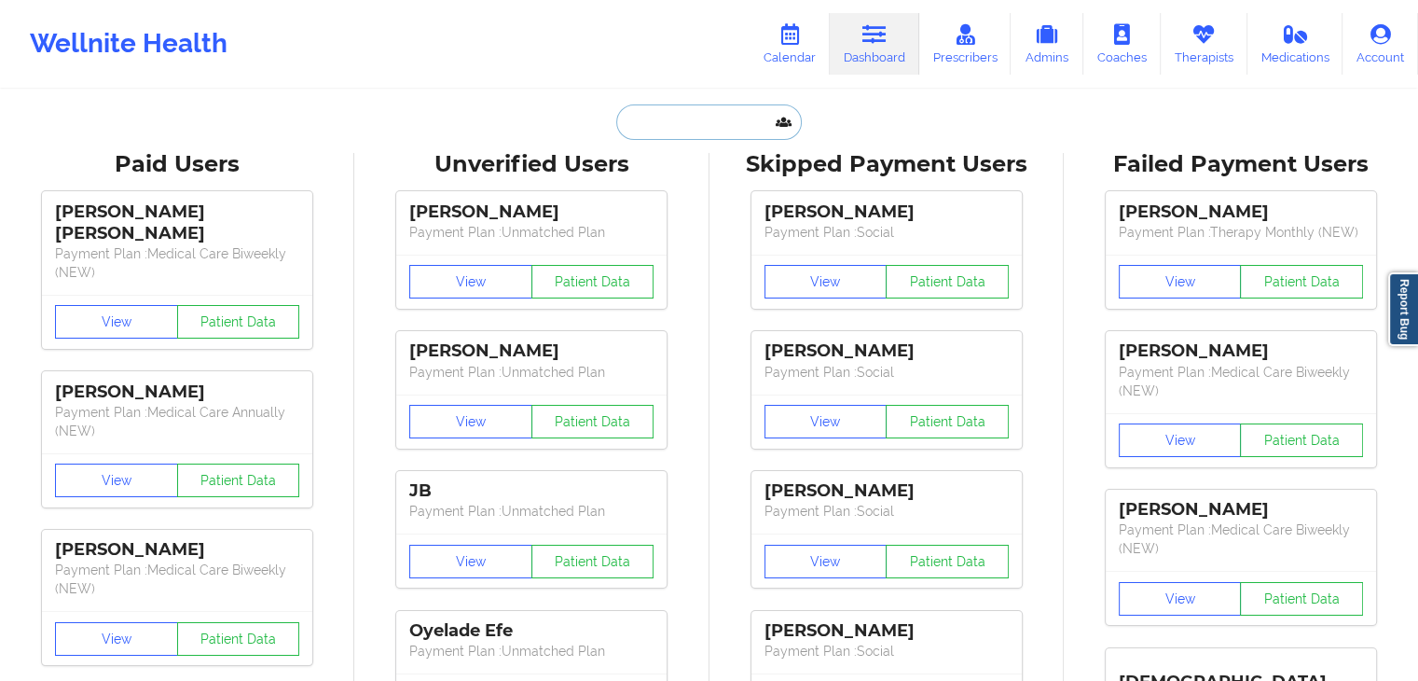
click at [655, 109] on input "text" at bounding box center [708, 121] width 185 height 35
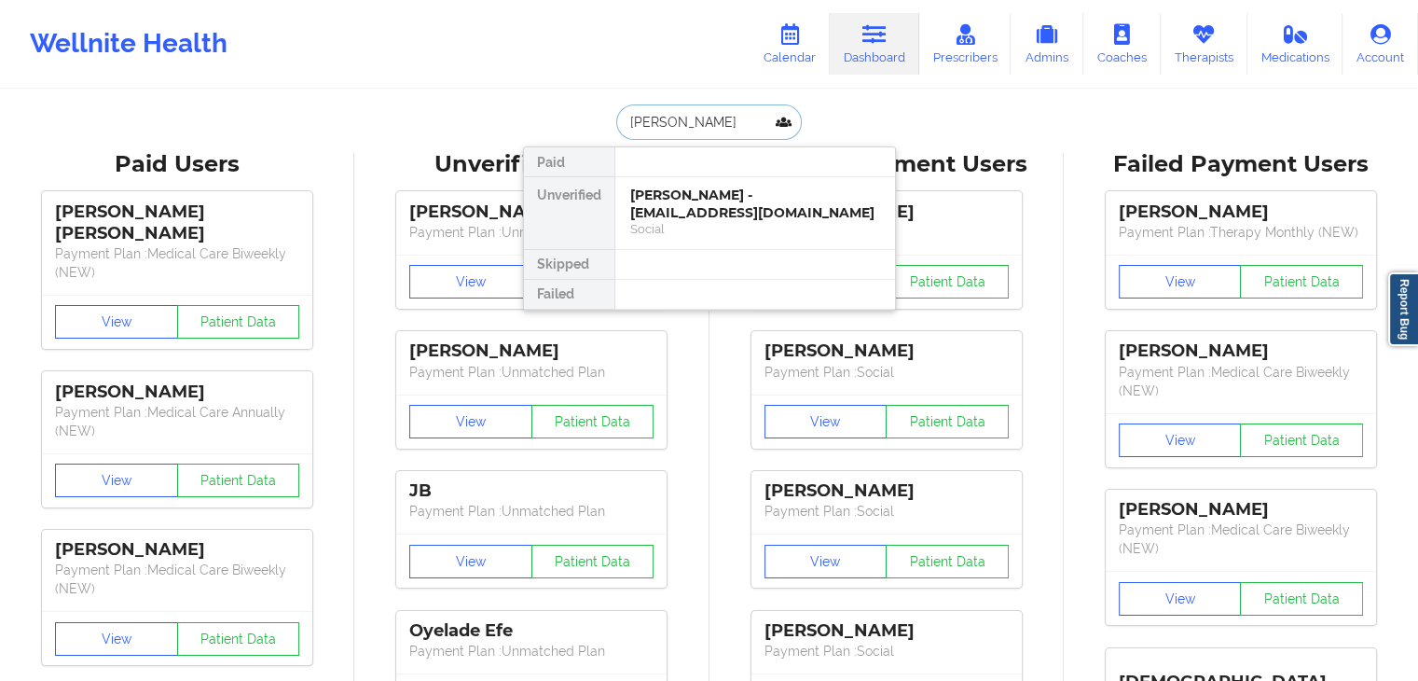
type input "[PERSON_NAME]"
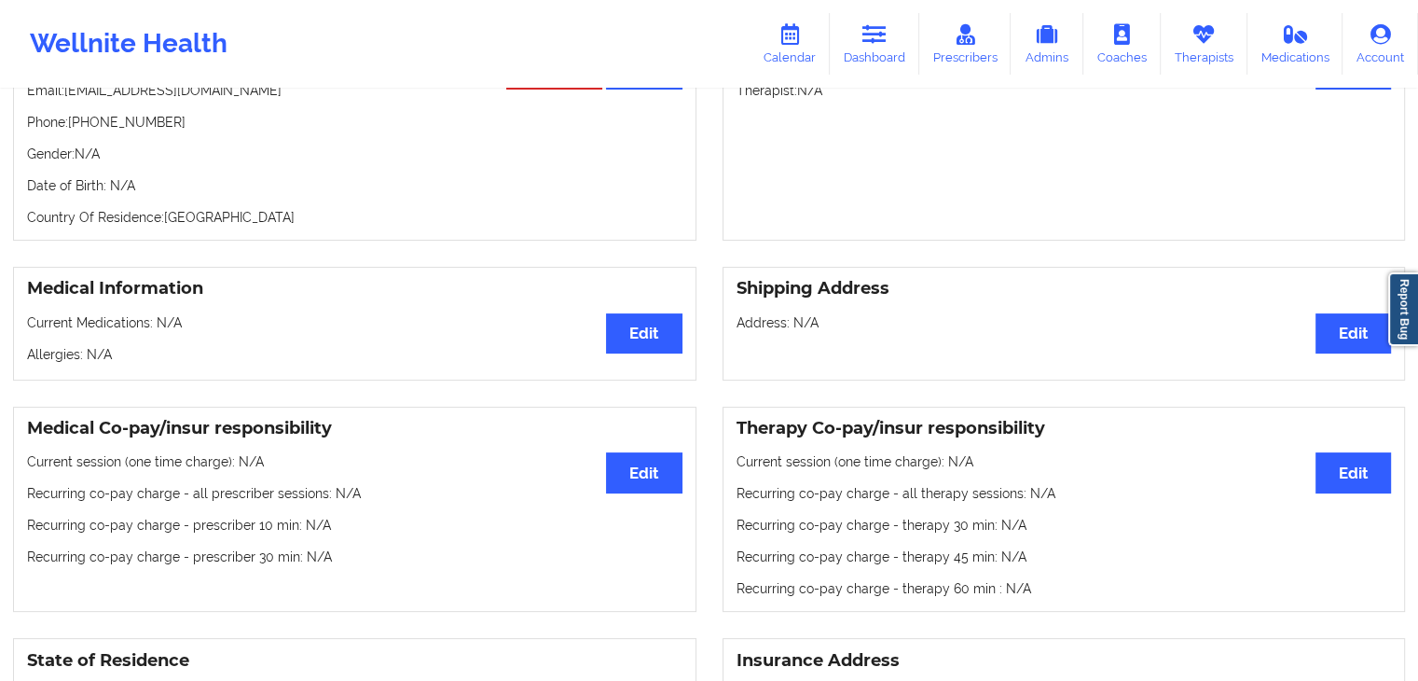
scroll to position [276, 0]
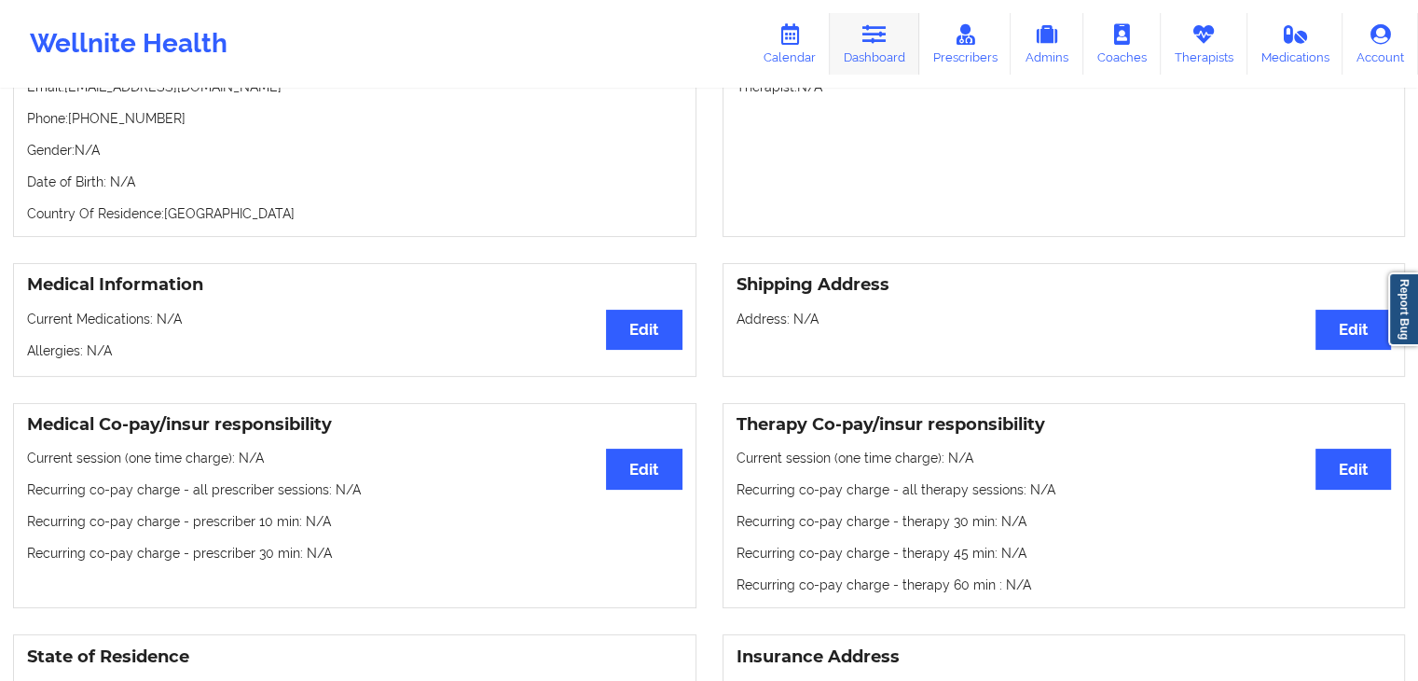
click at [874, 52] on link "Dashboard" at bounding box center [875, 44] width 90 height 62
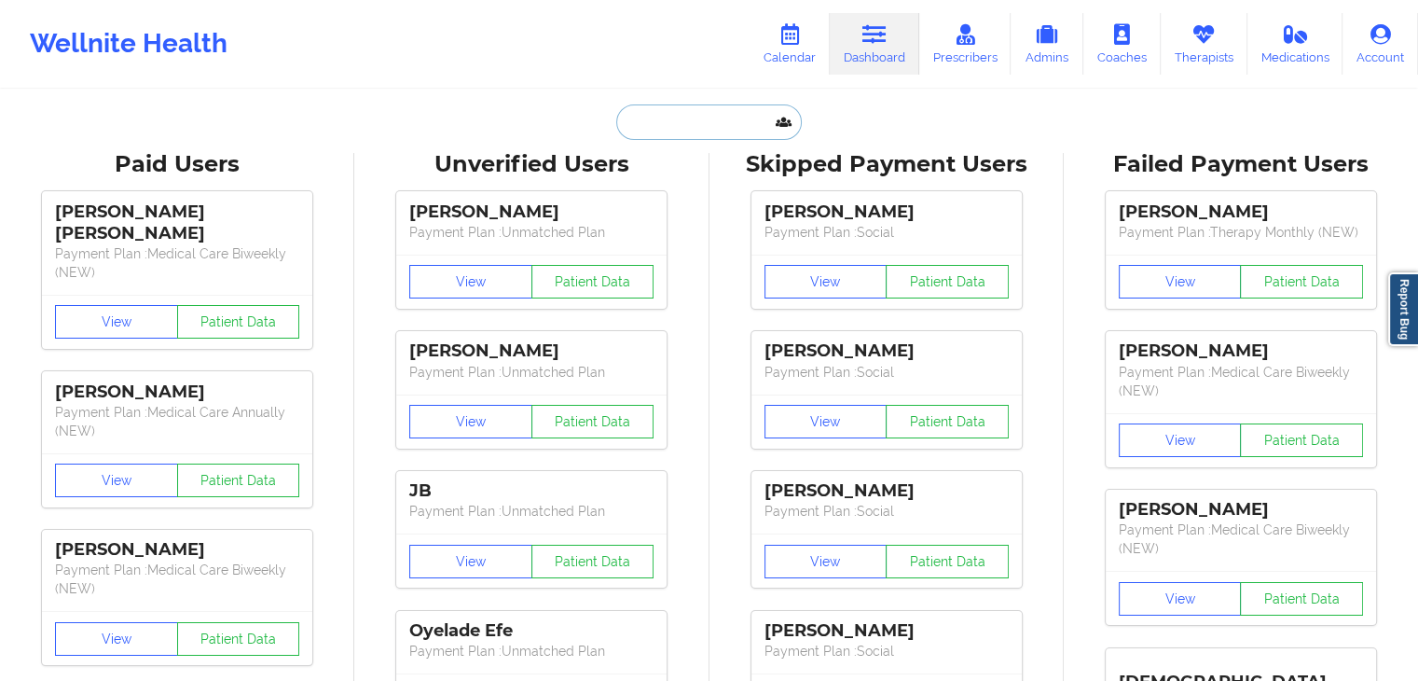
click at [641, 131] on input "text" at bounding box center [708, 121] width 185 height 35
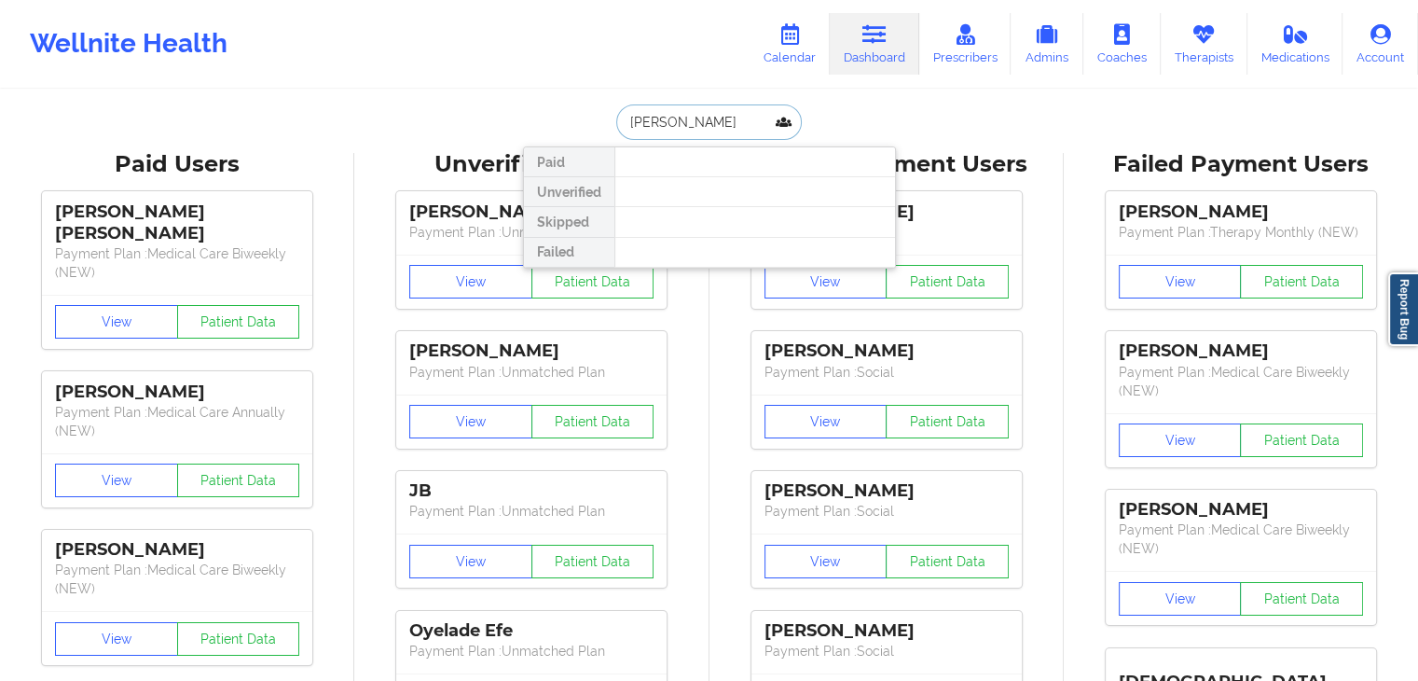
type input "[PERSON_NAME]"
